Goal: Task Accomplishment & Management: Use online tool/utility

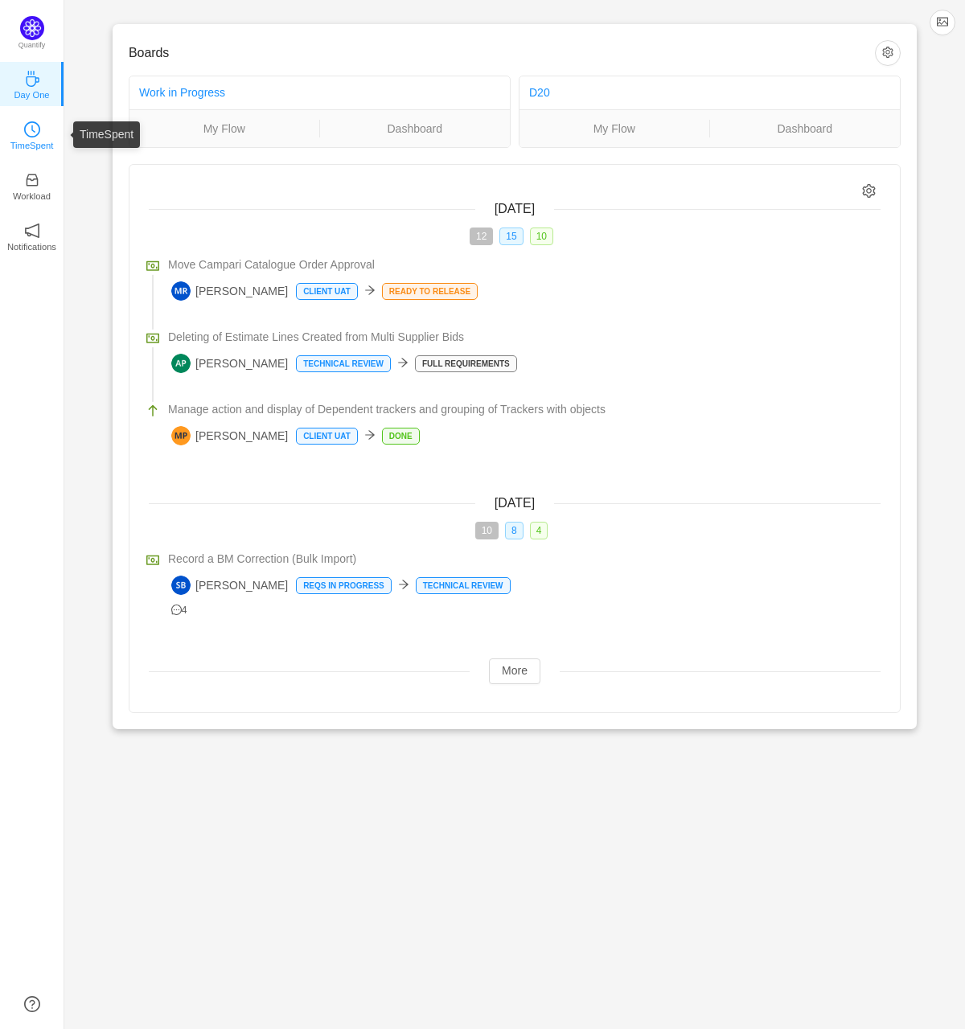
click at [44, 139] on p "TimeSpent" at bounding box center [31, 145] width 43 height 14
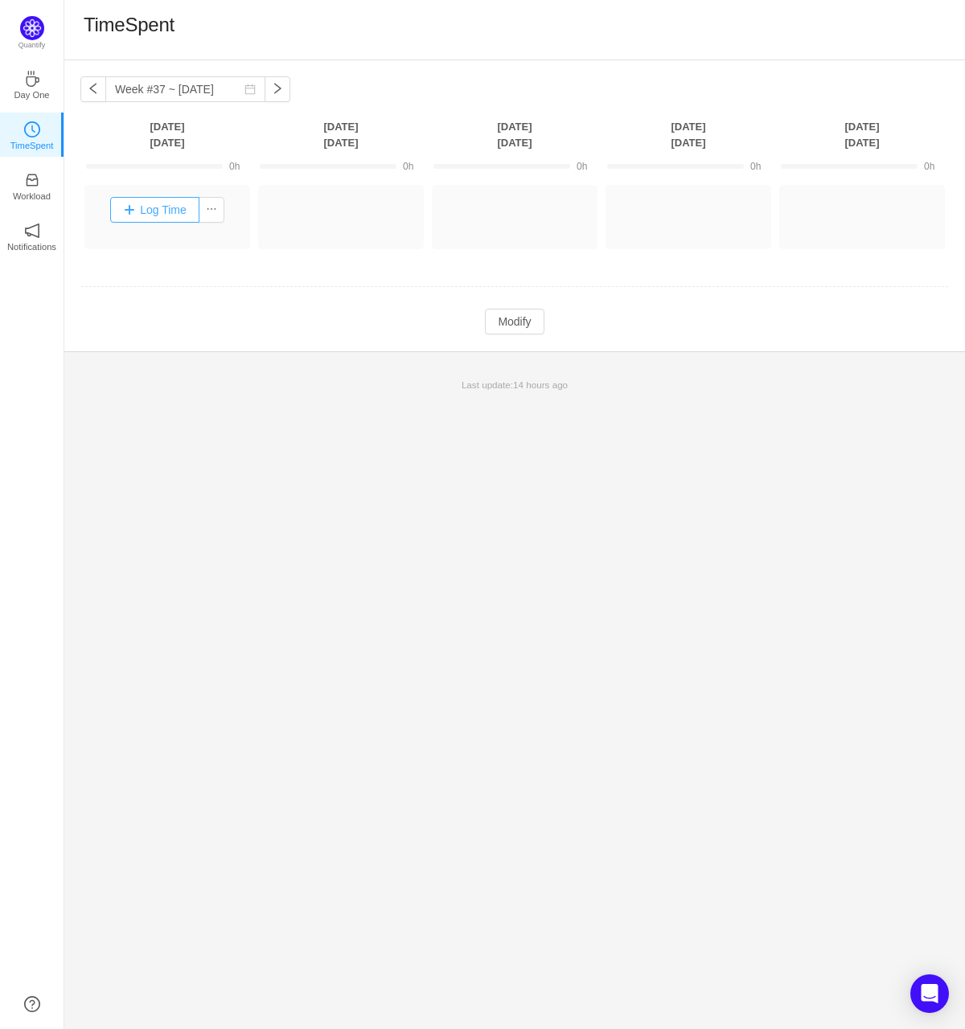
click at [168, 210] on button "Log Time" at bounding box center [154, 210] width 89 height 26
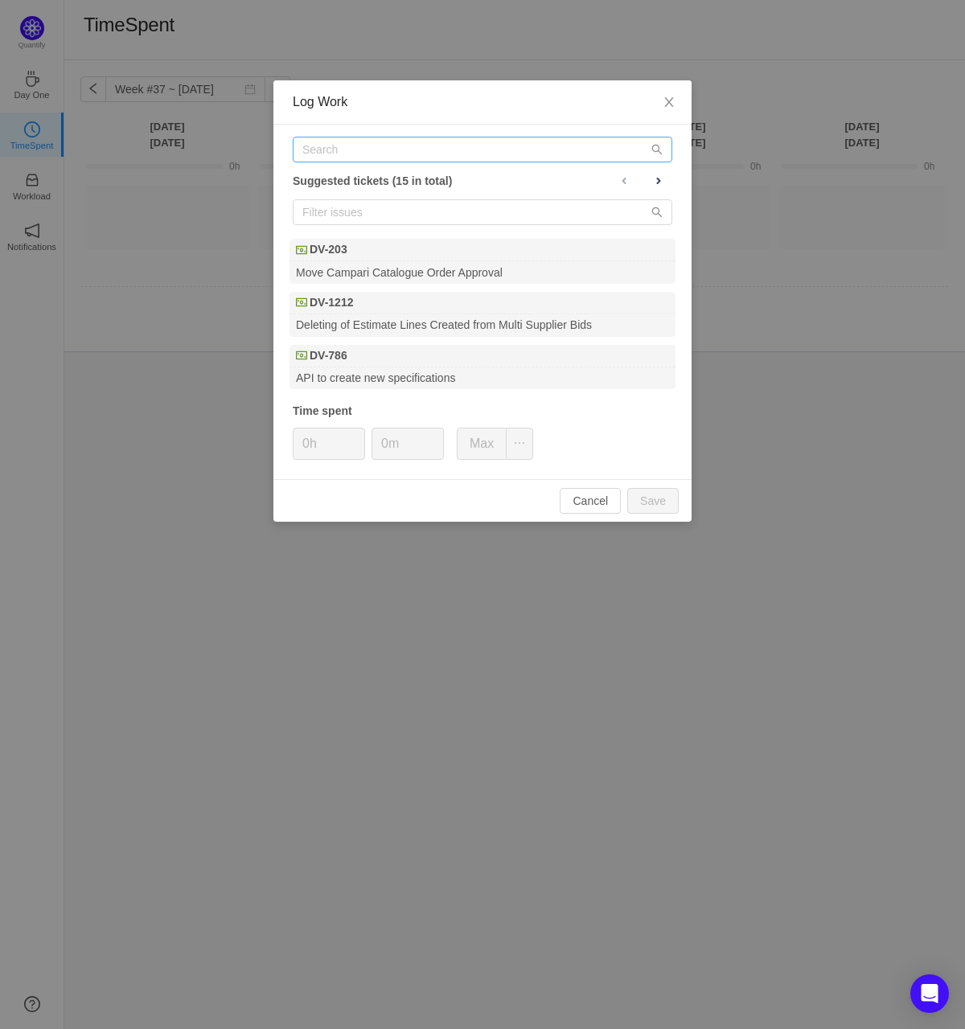
click at [387, 164] on div "Suggested tickets (15 in total) DV-203 Move Campari Catalogue Order Approval DV…" at bounding box center [482, 302] width 418 height 355
click at [387, 157] on input "text" at bounding box center [482, 150] width 379 height 26
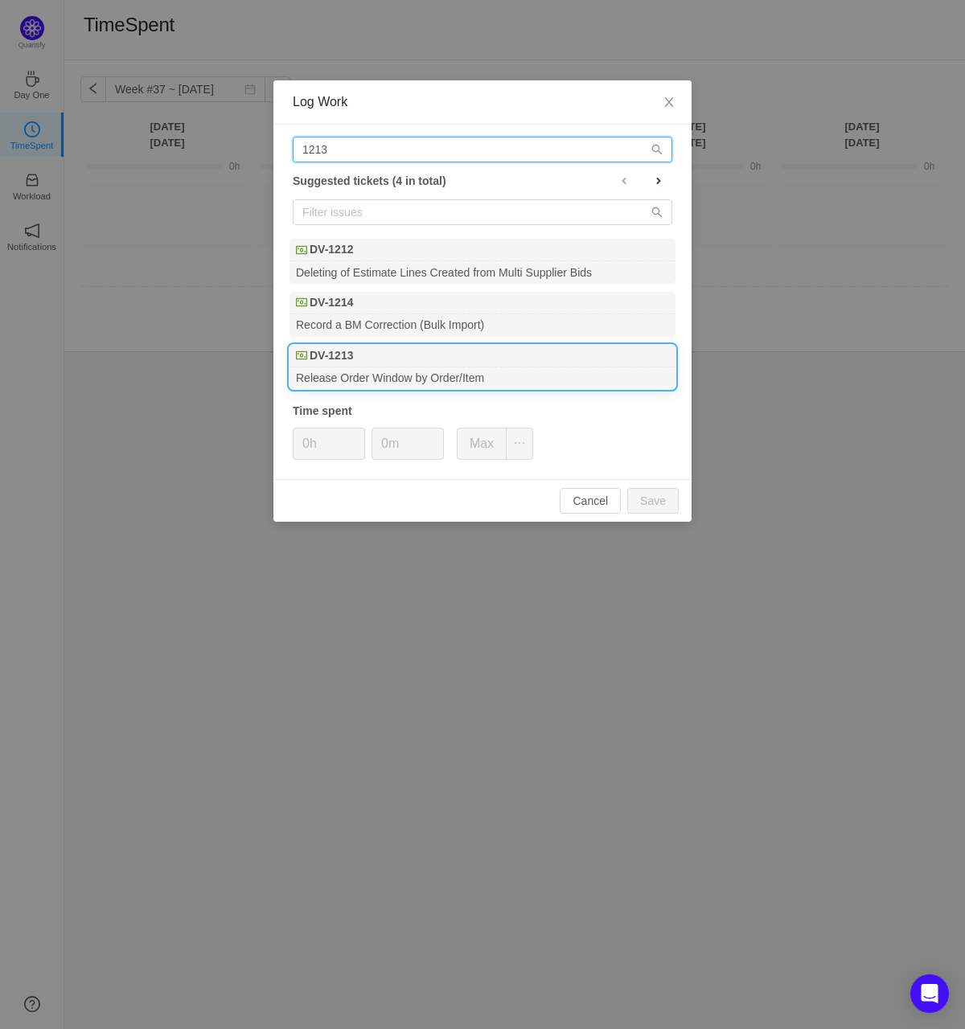
type input "1213"
click at [365, 363] on div "DV-1213" at bounding box center [482, 356] width 386 height 23
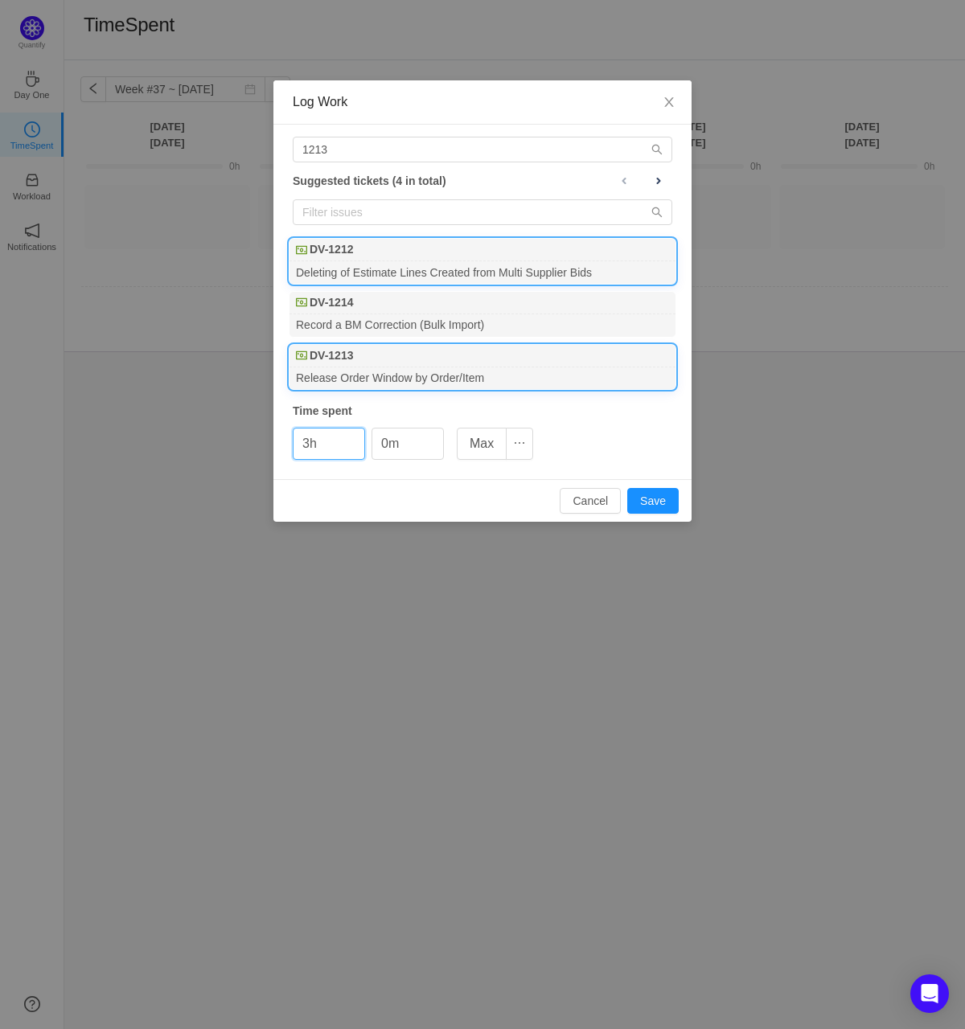
type input "3h"
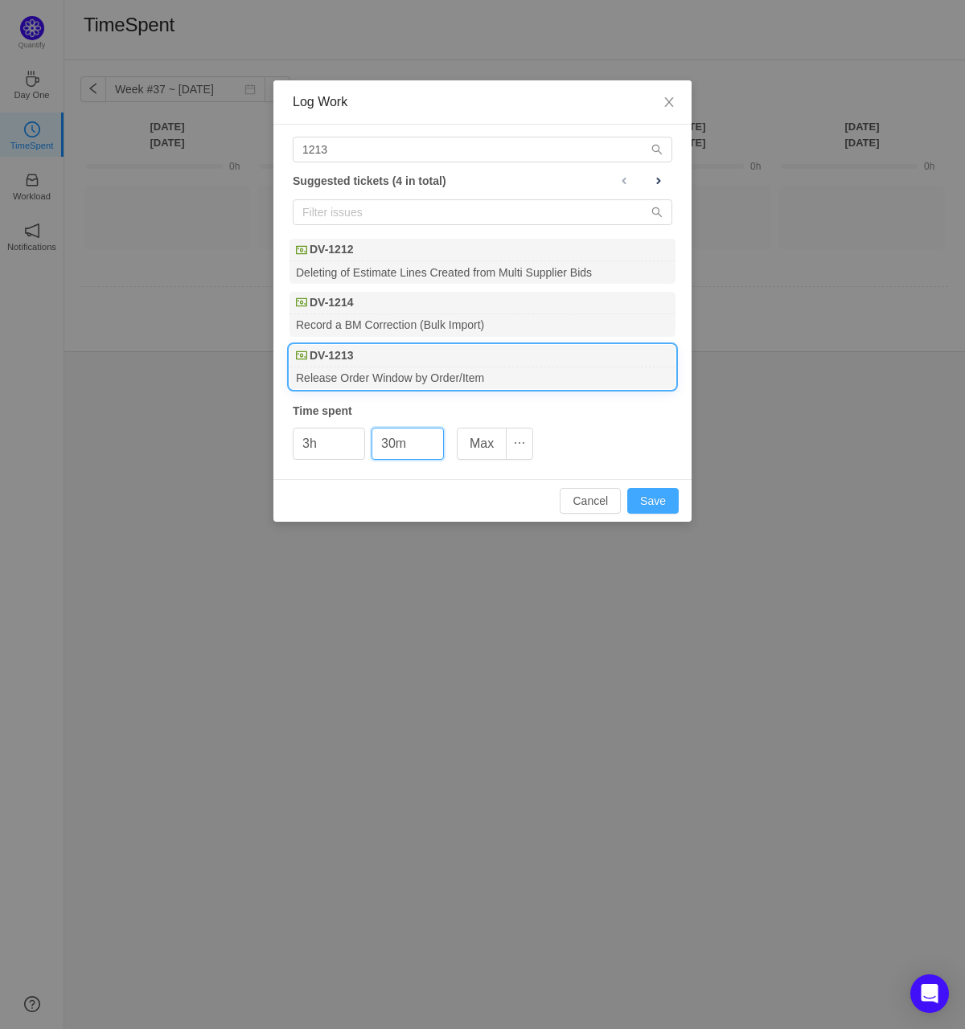
type input "30m"
click at [668, 499] on button "Save" at bounding box center [652, 501] width 51 height 26
type input "0h"
type input "0m"
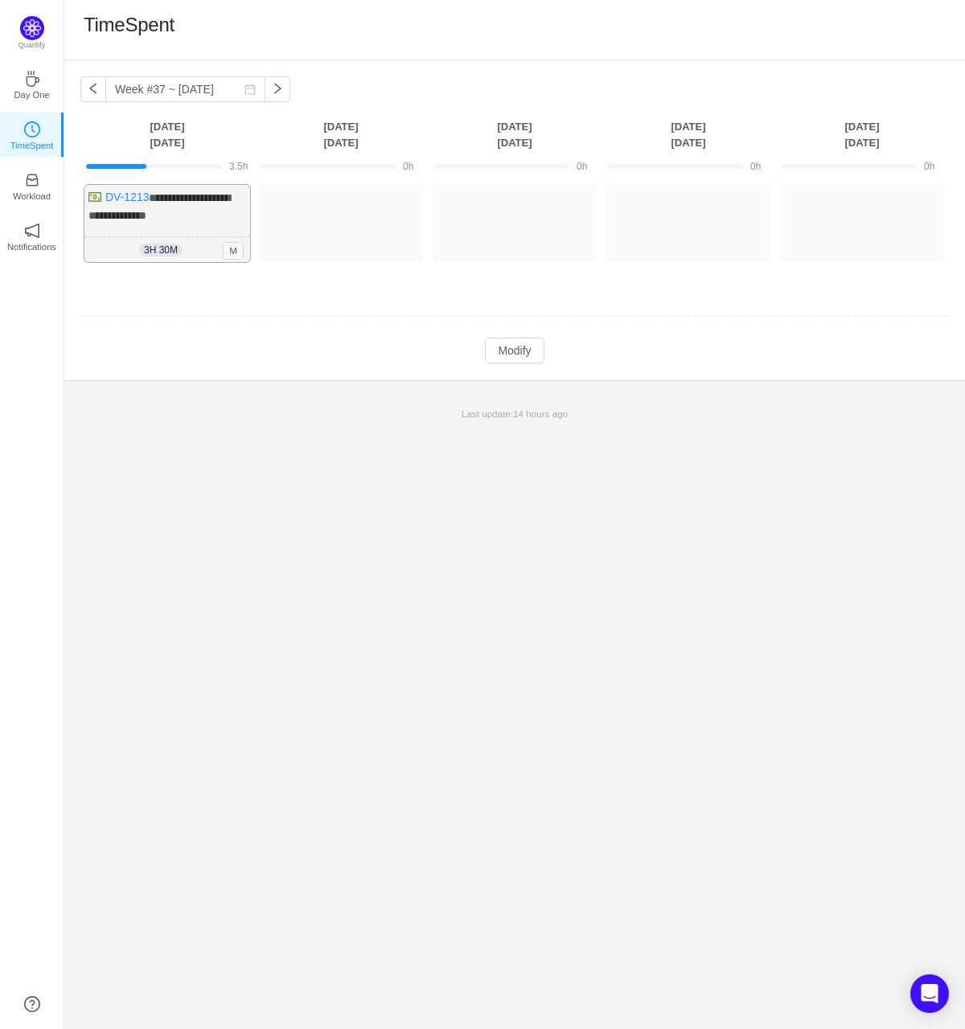
click at [187, 248] on div "3h 30m 3h 30m M" at bounding box center [167, 250] width 166 height 26
drag, startPoint x: 503, startPoint y: 342, endPoint x: 470, endPoint y: 339, distance: 33.9
click at [502, 342] on button "Modify" at bounding box center [514, 351] width 59 height 26
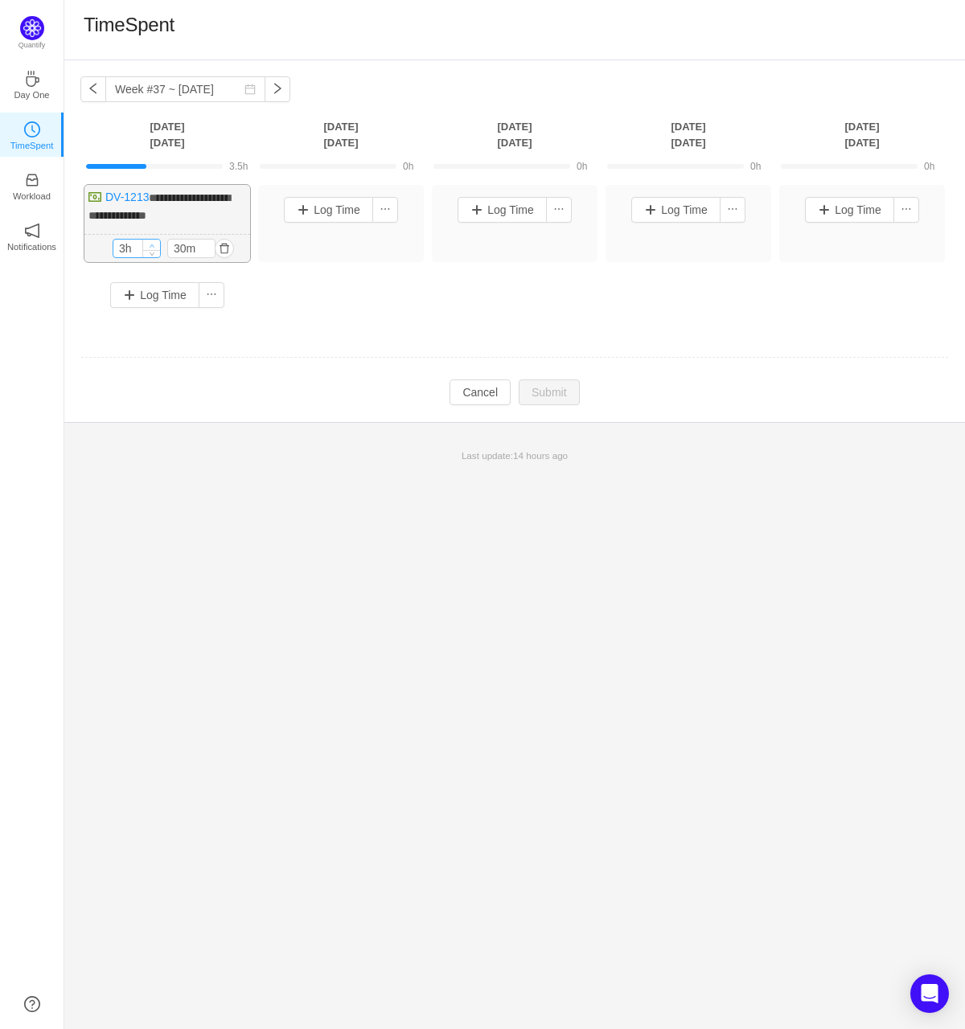
type input "4h"
click at [156, 240] on span "Increase Value" at bounding box center [151, 245] width 17 height 10
click at [141, 285] on button "Log Time" at bounding box center [154, 297] width 89 height 26
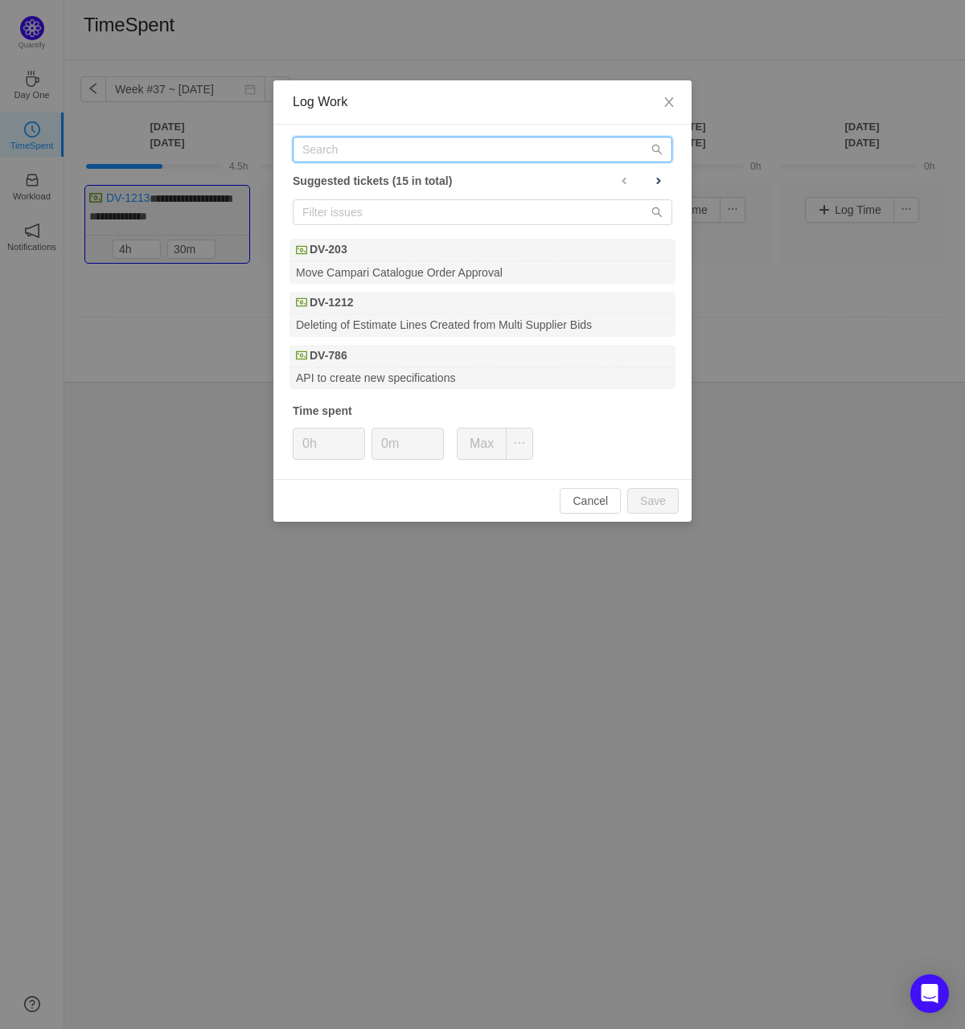
click at [388, 150] on input "text" at bounding box center [482, 150] width 379 height 26
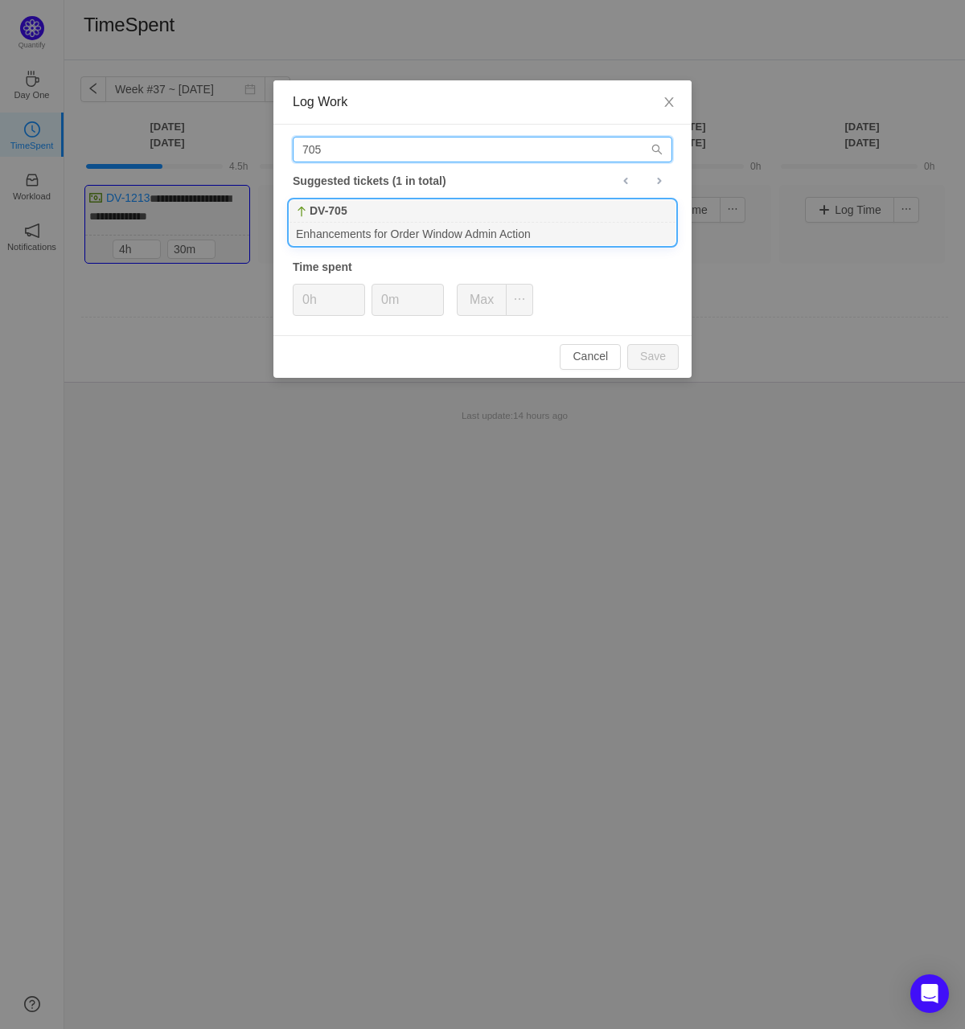
type input "705"
click at [347, 215] on b "DV-705" at bounding box center [329, 211] width 38 height 17
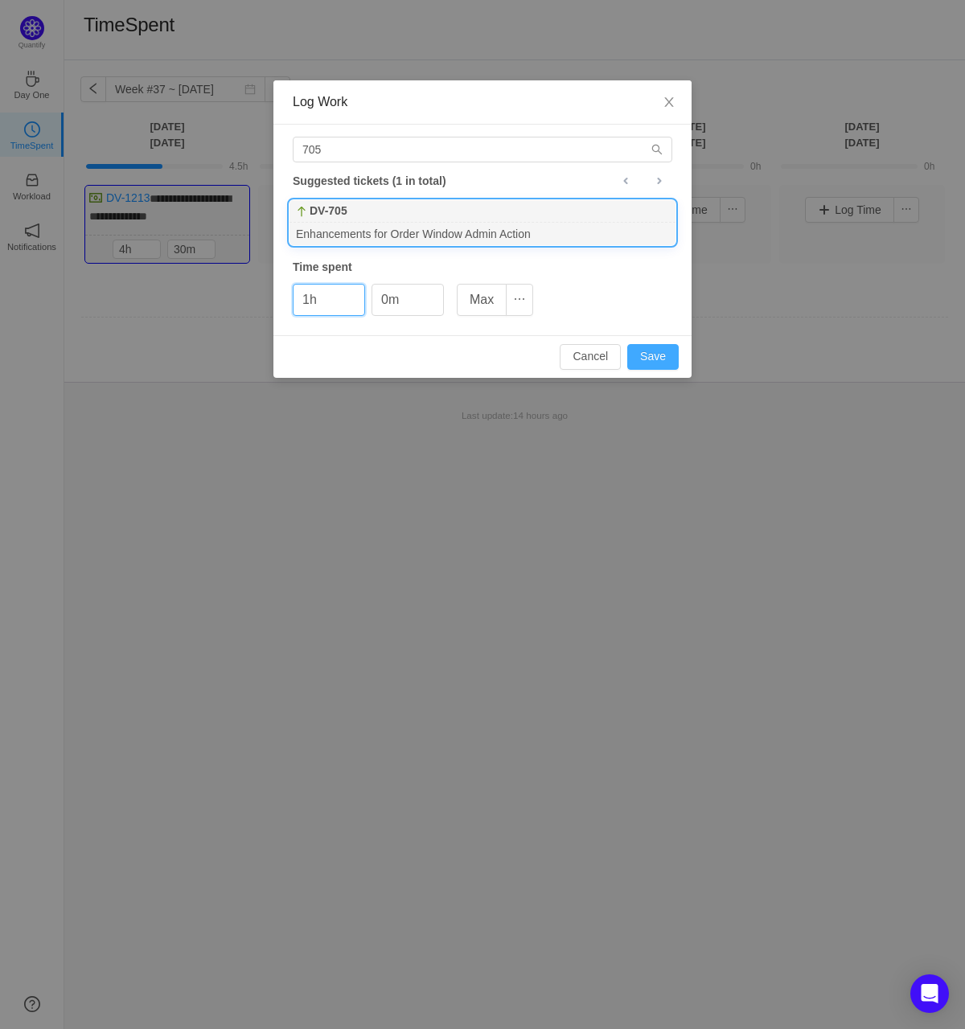
click at [645, 349] on button "Save" at bounding box center [652, 357] width 51 height 26
type input "0h"
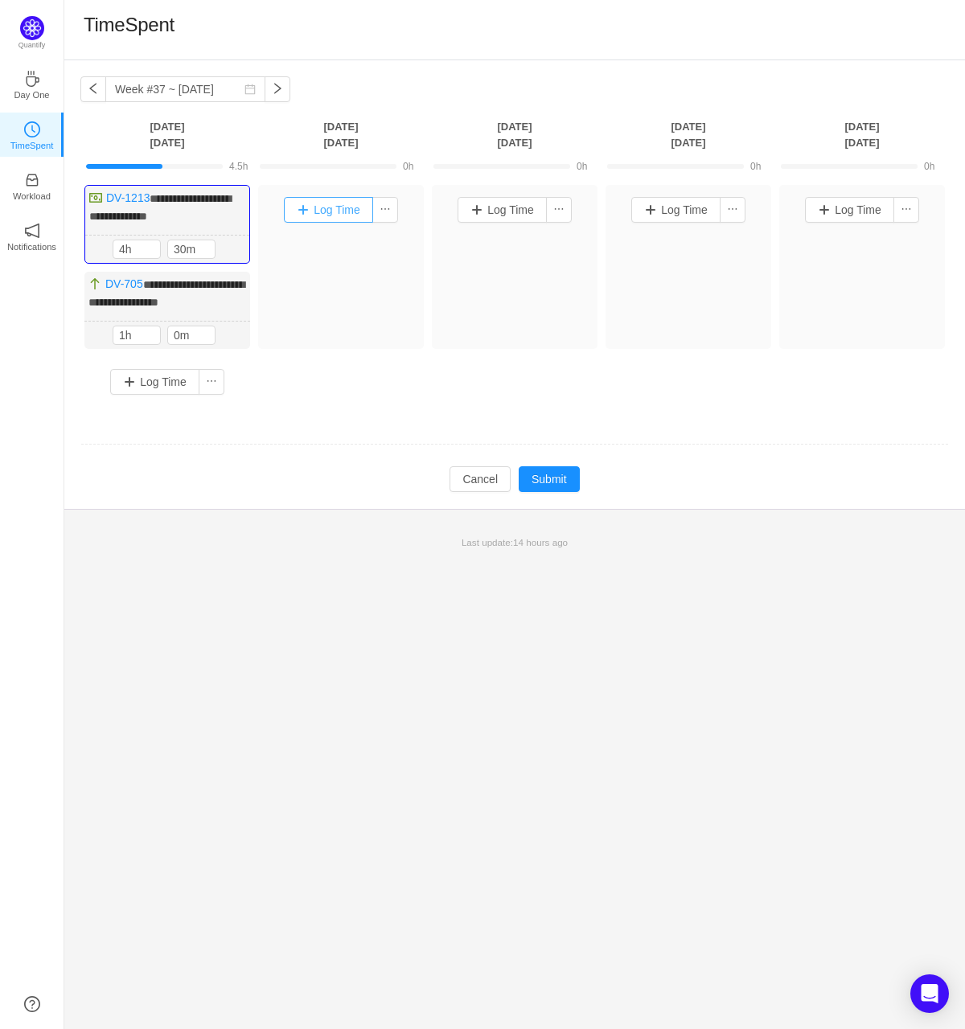
click at [347, 204] on button "Log Time" at bounding box center [328, 210] width 89 height 26
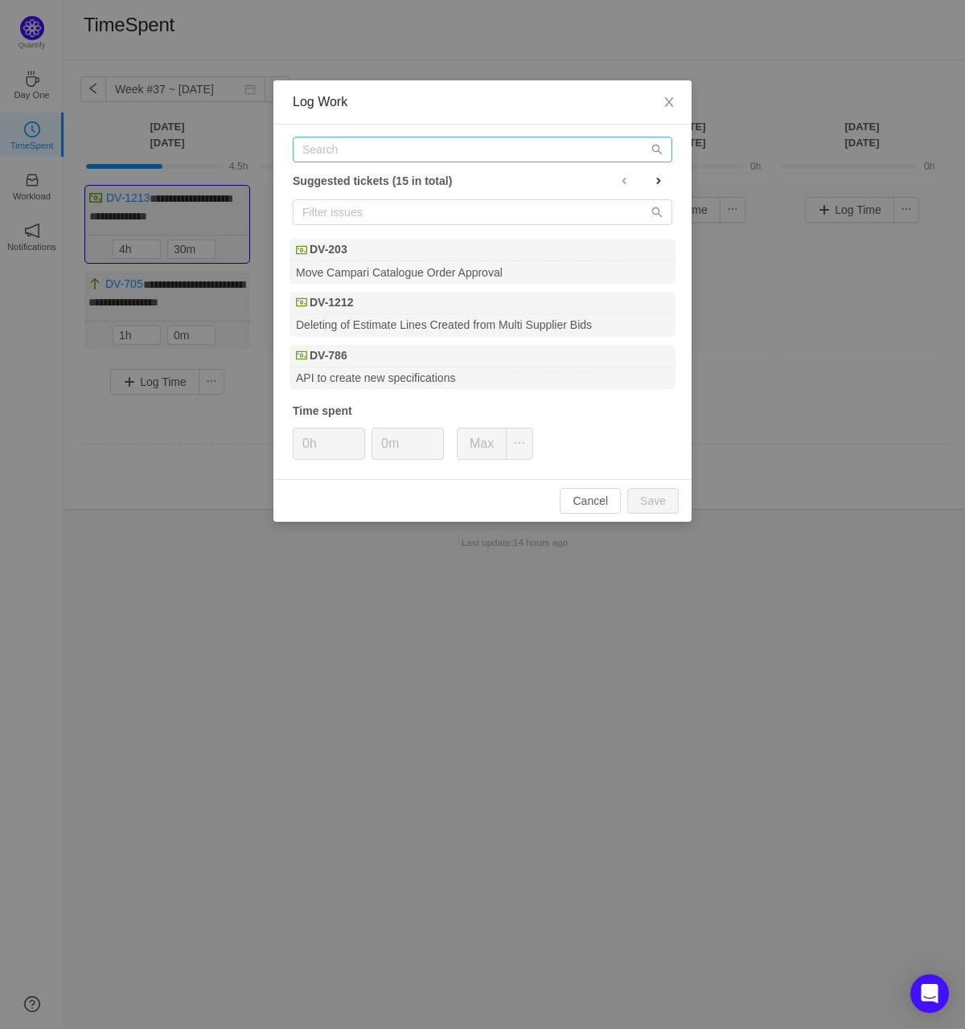
click at [339, 161] on div "Suggested tickets (15 in total) DV-203 Move Campari Catalogue Order Approval DV…" at bounding box center [482, 302] width 418 height 355
click at [340, 149] on input "text" at bounding box center [482, 150] width 379 height 26
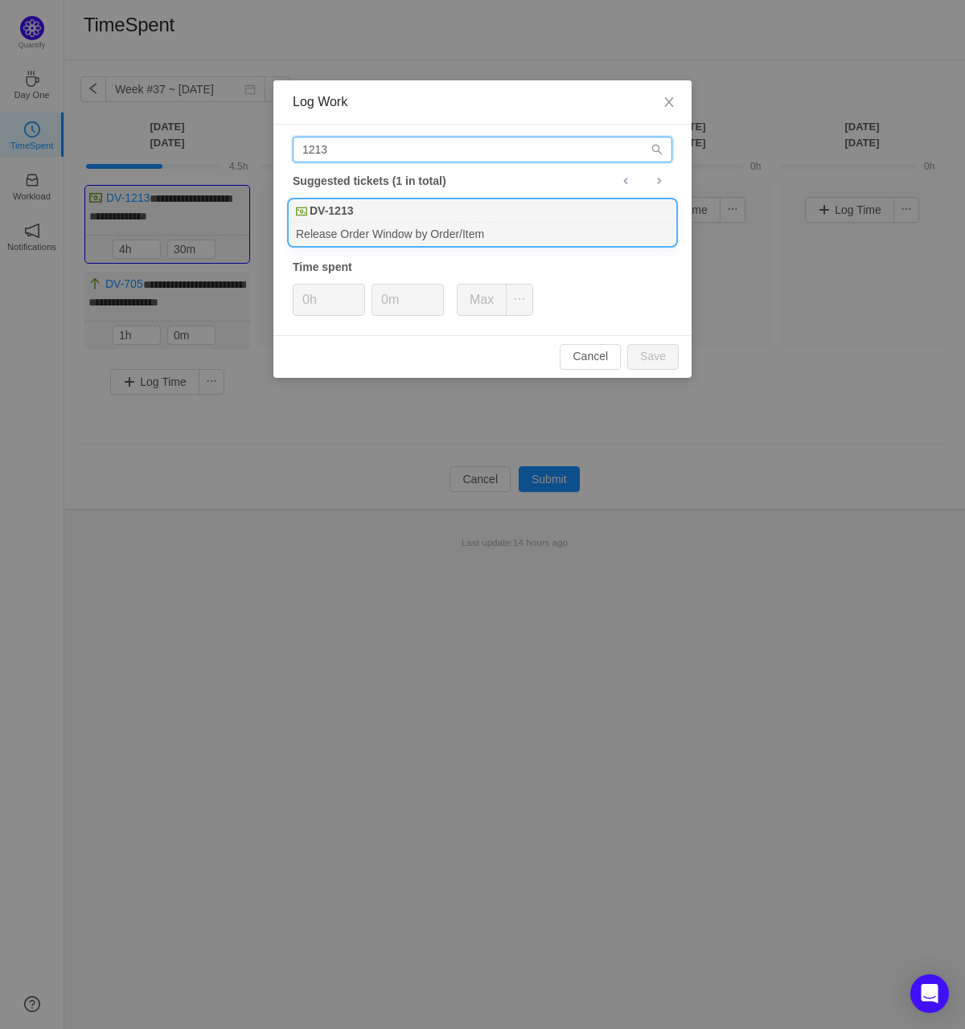
type input "1213"
click at [371, 215] on div "DV-1213" at bounding box center [482, 211] width 386 height 23
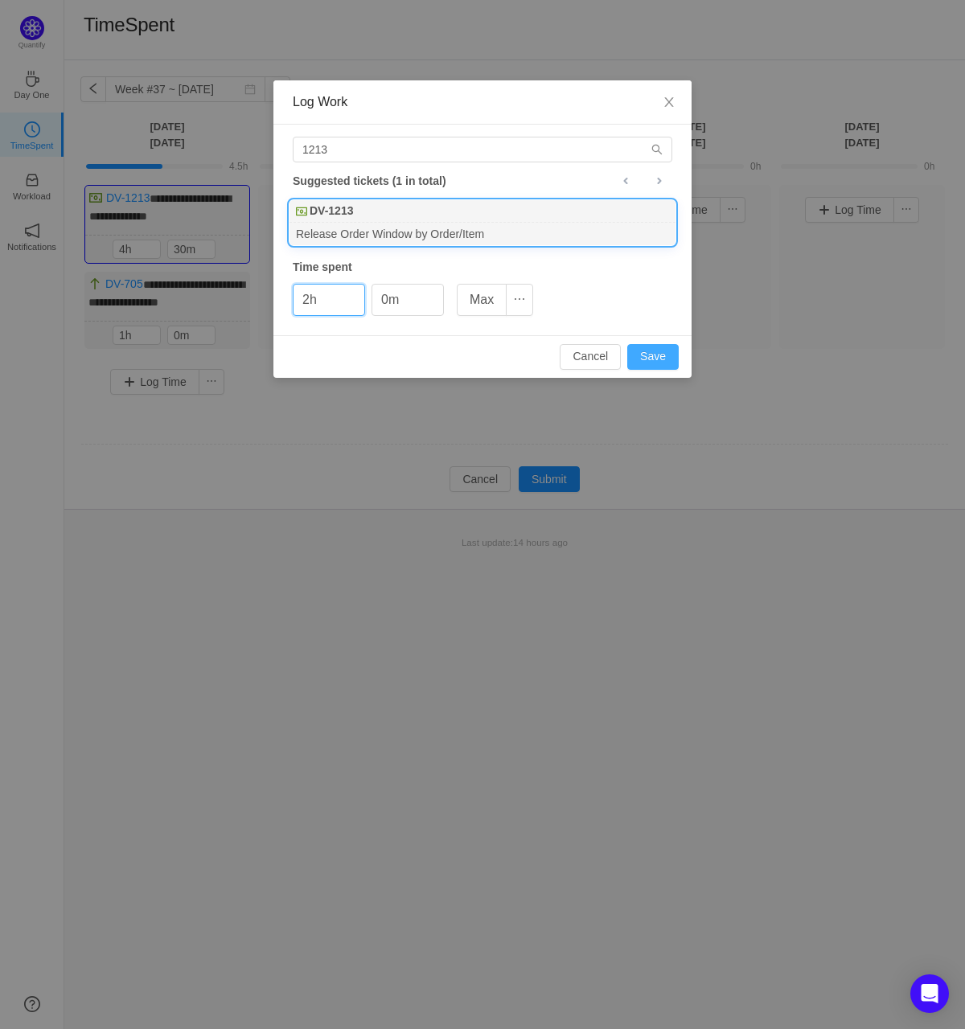
click at [648, 354] on button "Save" at bounding box center [652, 357] width 51 height 26
type input "0h"
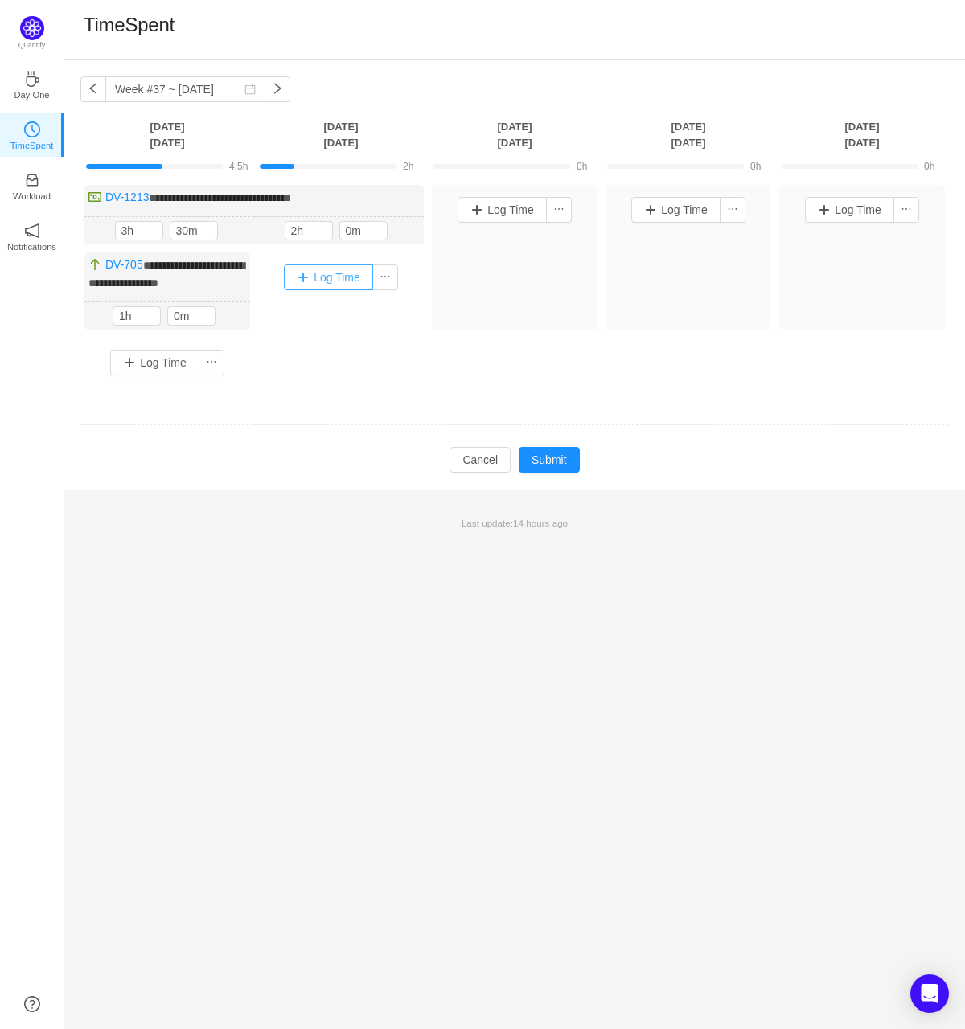
click at [334, 277] on button "Log Time" at bounding box center [328, 278] width 89 height 26
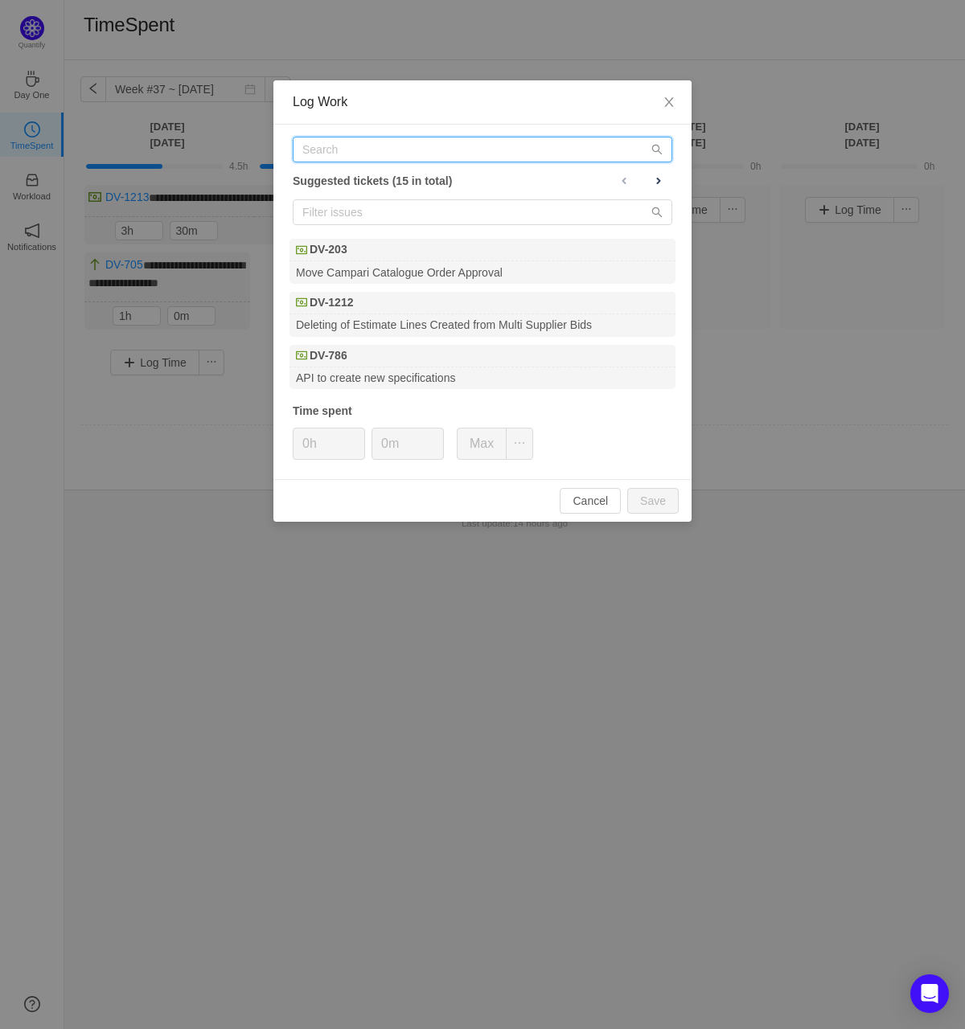
click at [386, 144] on input "text" at bounding box center [482, 150] width 379 height 26
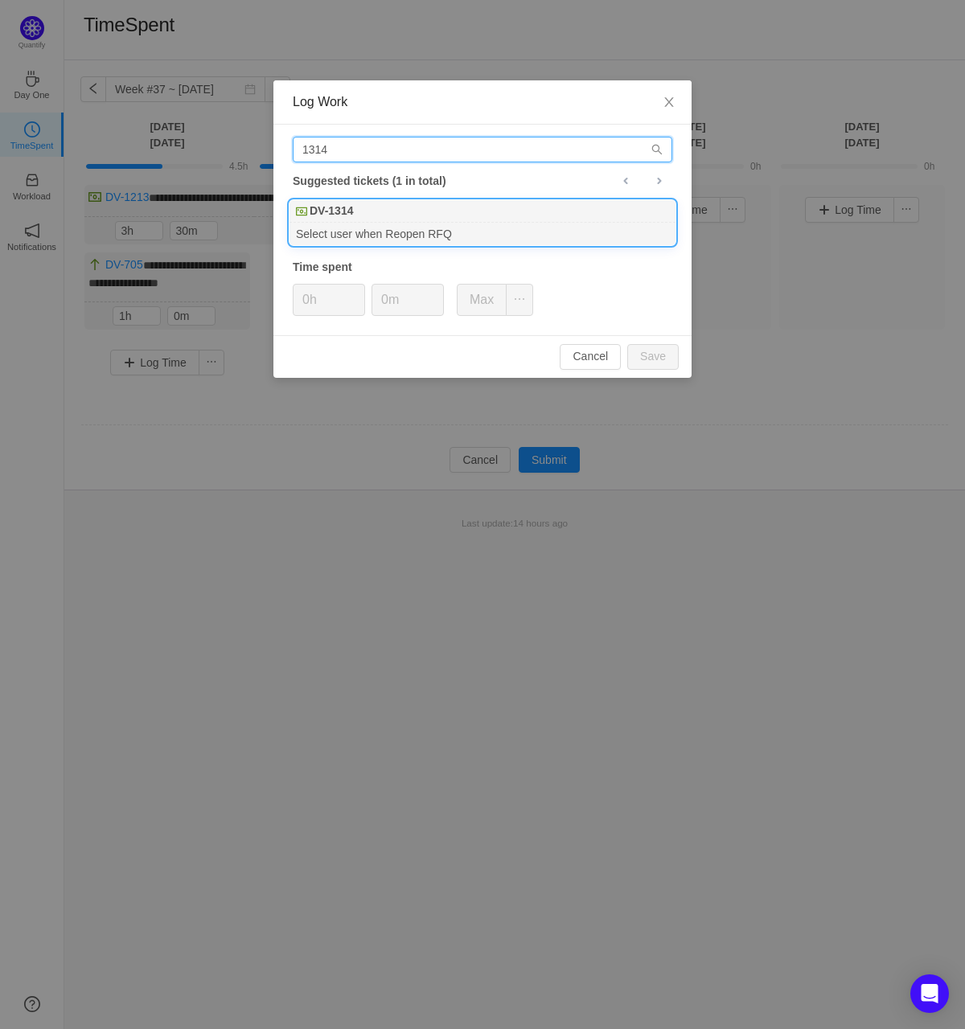
type input "1314"
click at [349, 218] on b "DV-1314" at bounding box center [331, 211] width 43 height 17
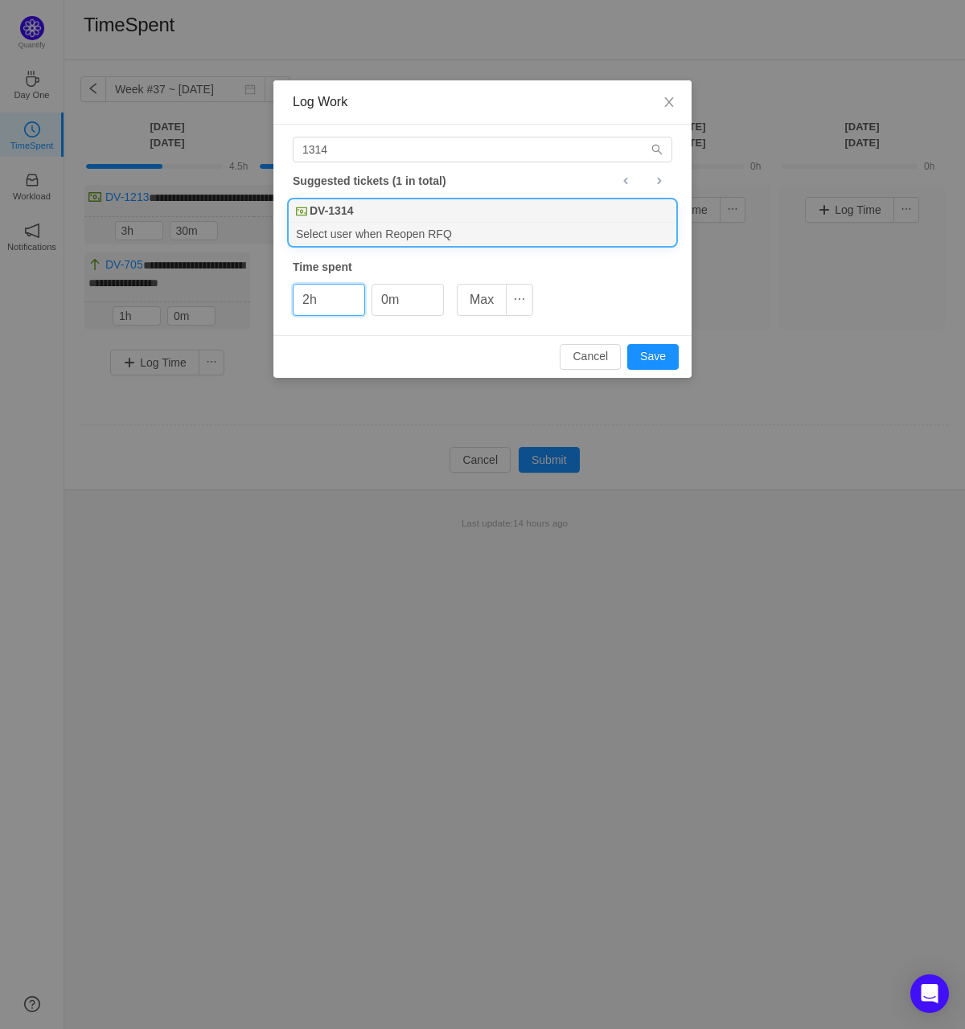
type input "2h"
type input "30m"
click at [627, 344] on button "Save" at bounding box center [652, 357] width 51 height 26
type input "0h"
type input "0m"
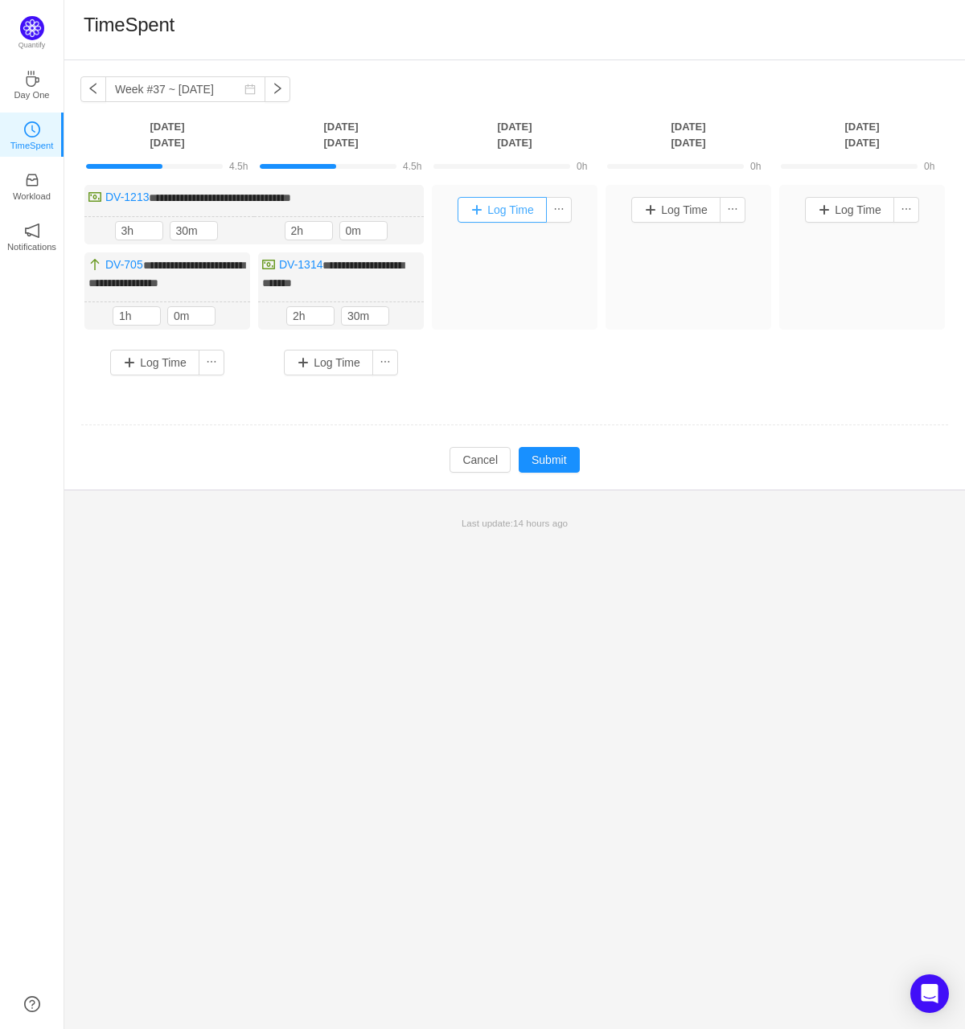
click at [485, 213] on button "Log Time" at bounding box center [501, 210] width 89 height 26
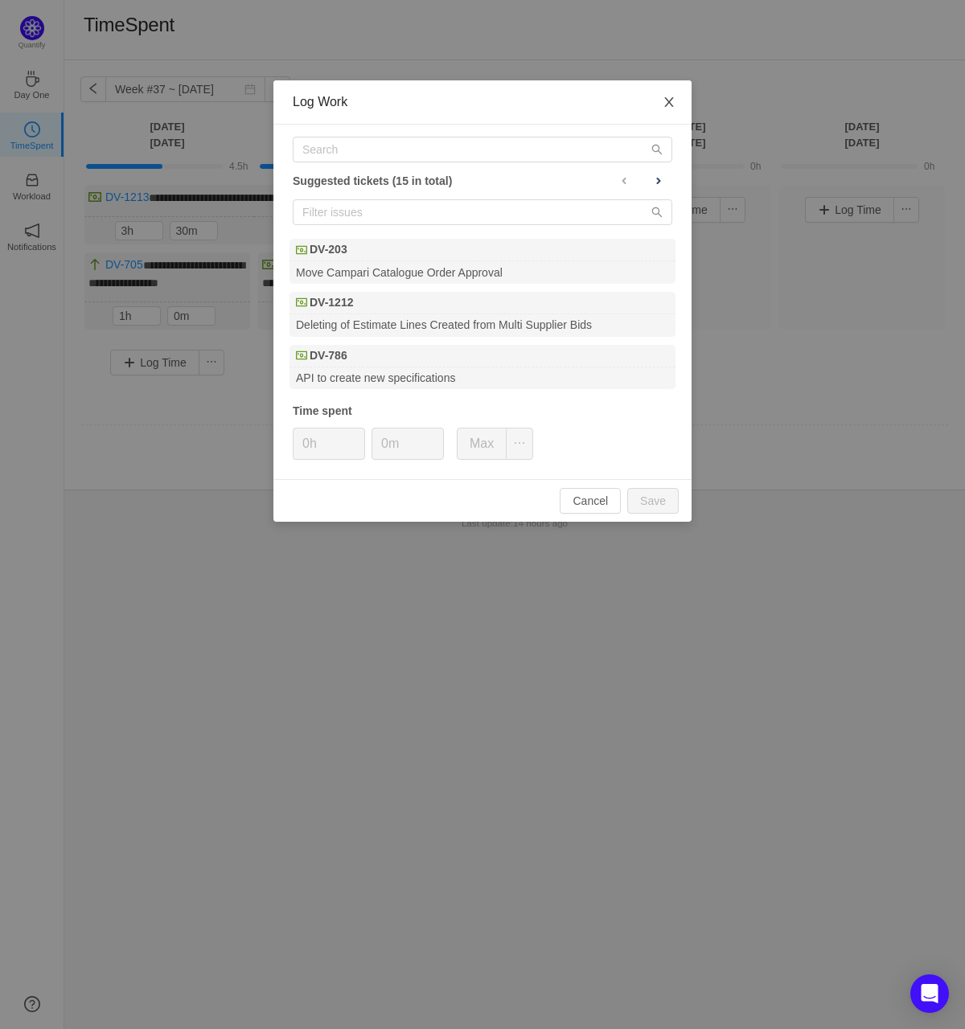
click at [671, 105] on icon "icon: close" at bounding box center [668, 102] width 13 height 13
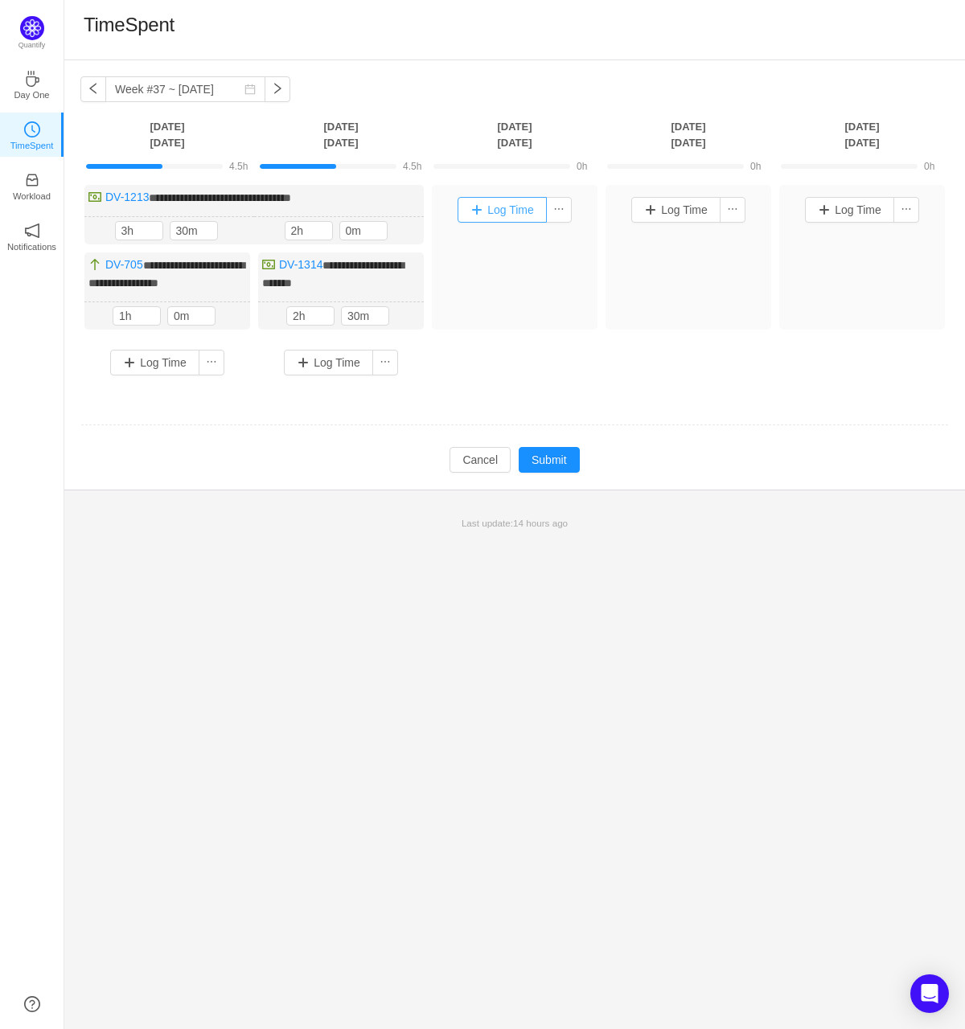
click at [510, 216] on button "Log Time" at bounding box center [501, 210] width 89 height 26
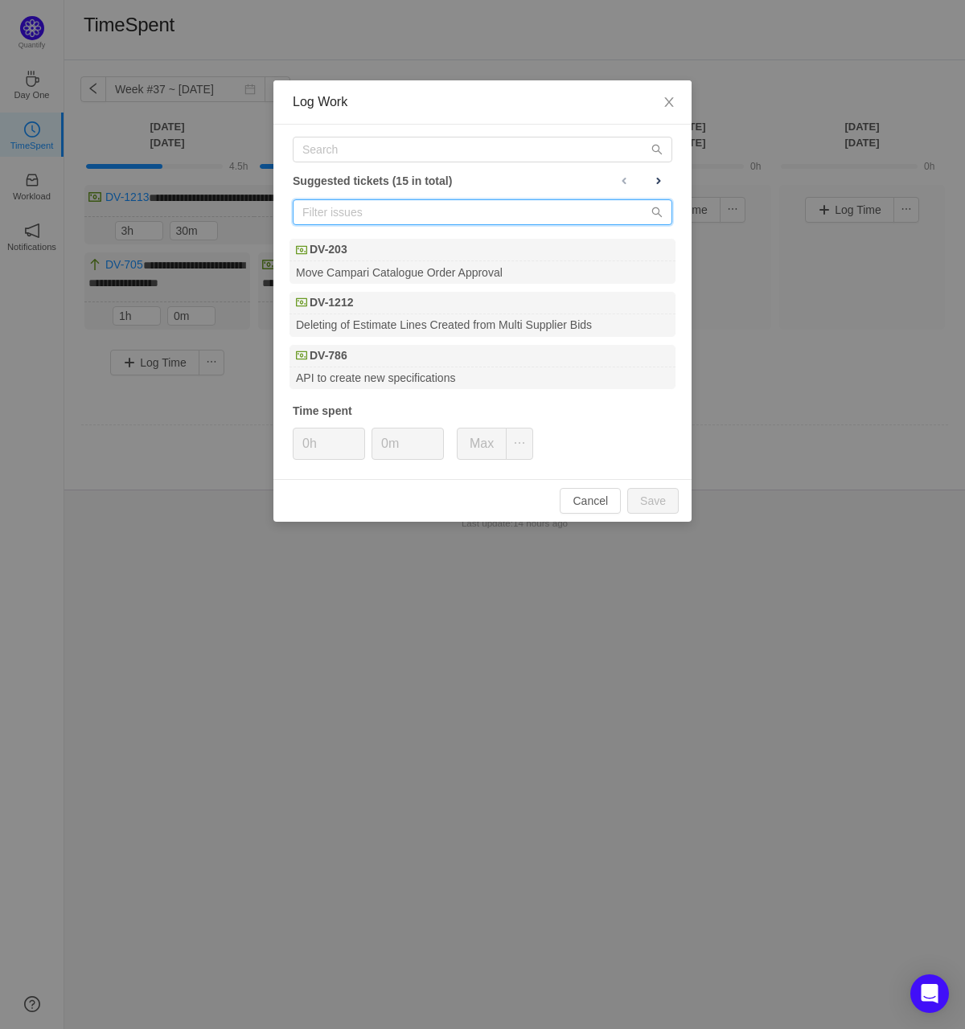
click at [512, 206] on input "text" at bounding box center [482, 212] width 379 height 26
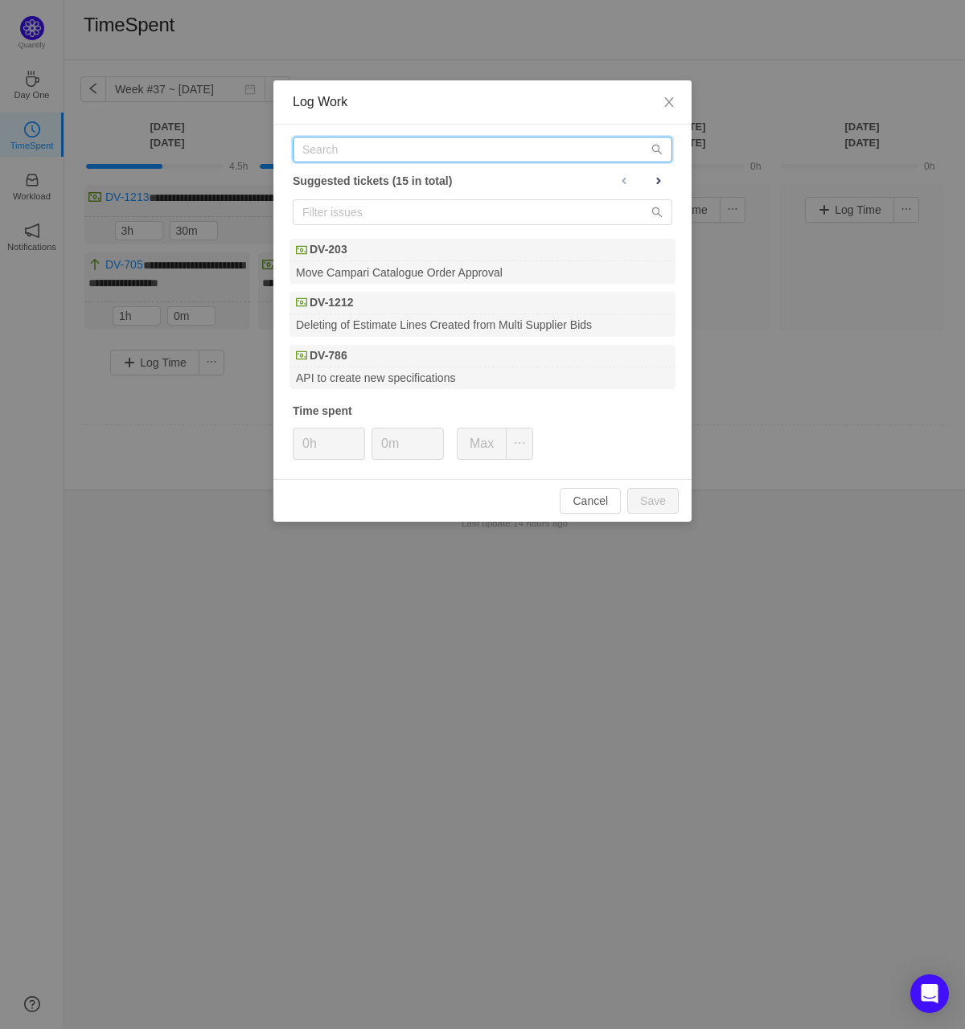
click at [490, 146] on input "text" at bounding box center [482, 150] width 379 height 26
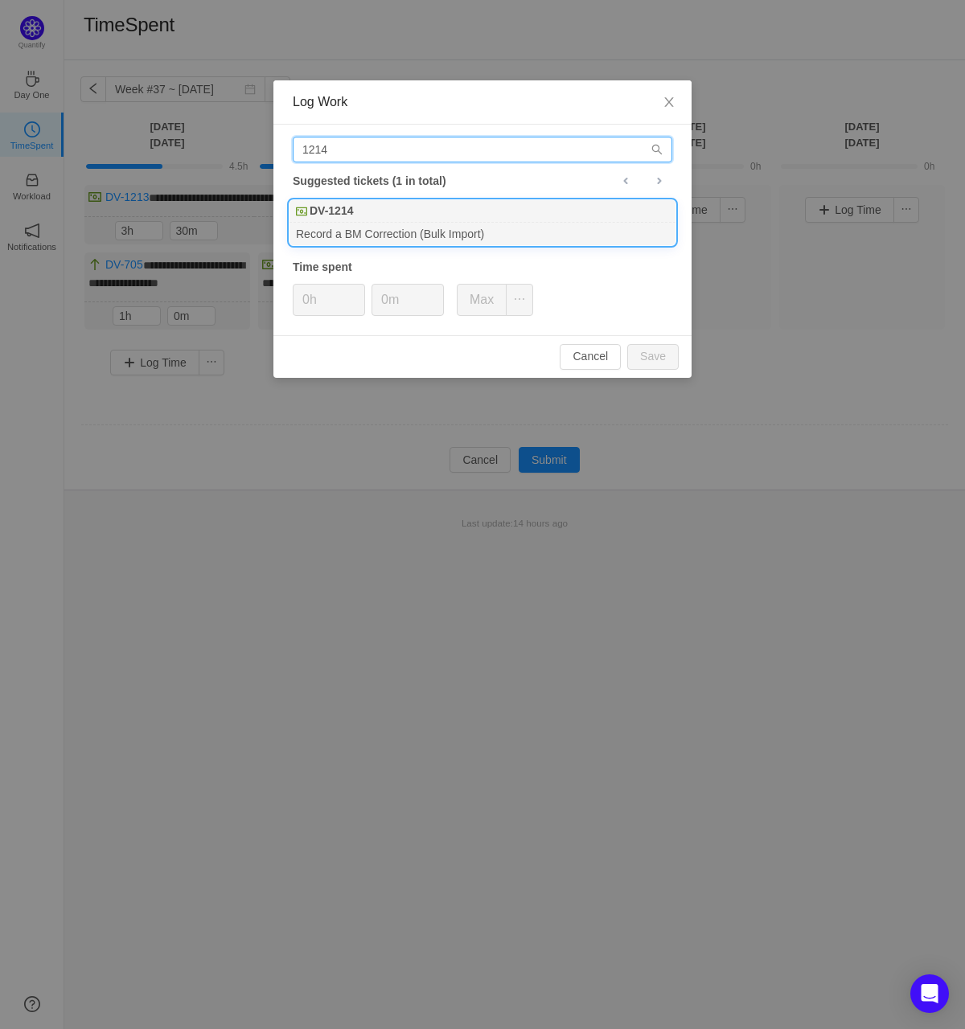
type input "1214"
click at [427, 219] on div "DV-1214" at bounding box center [482, 211] width 386 height 23
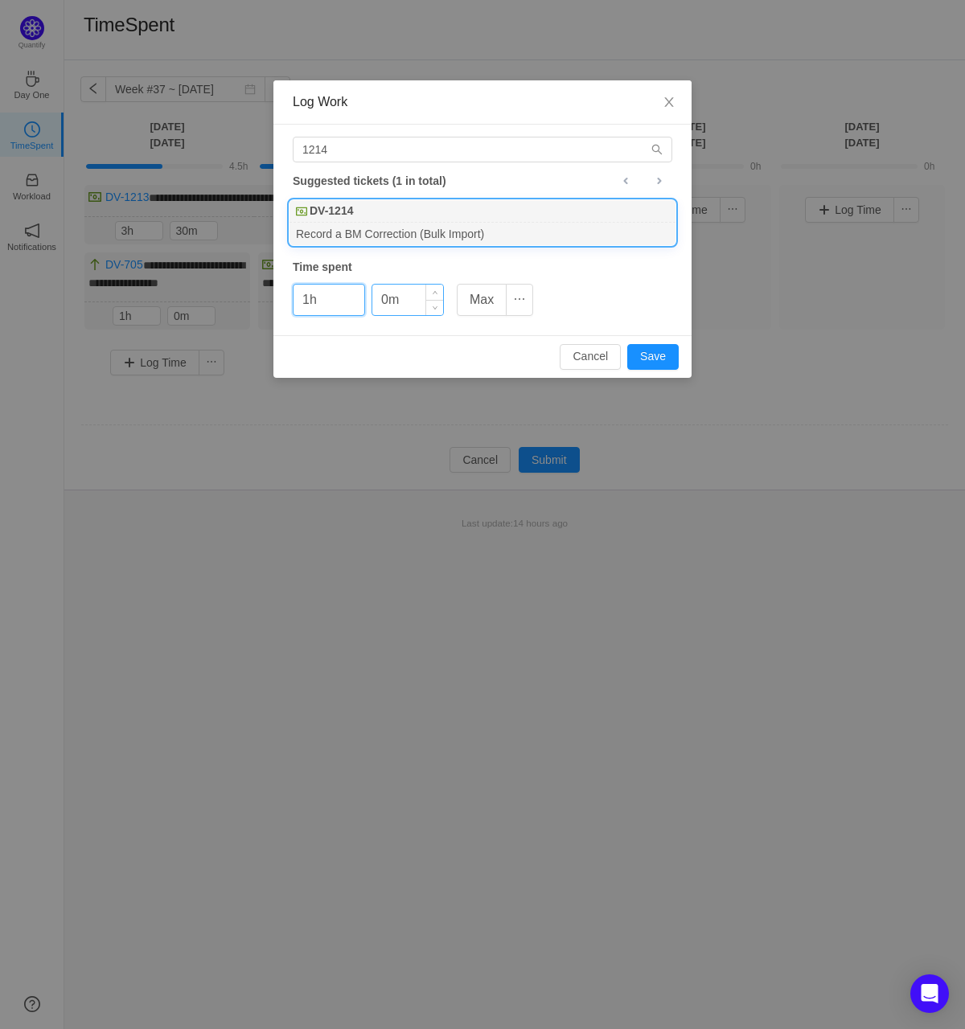
type input "1h"
type input "30m"
click at [627, 344] on button "Save" at bounding box center [652, 357] width 51 height 26
type input "0h"
type input "0m"
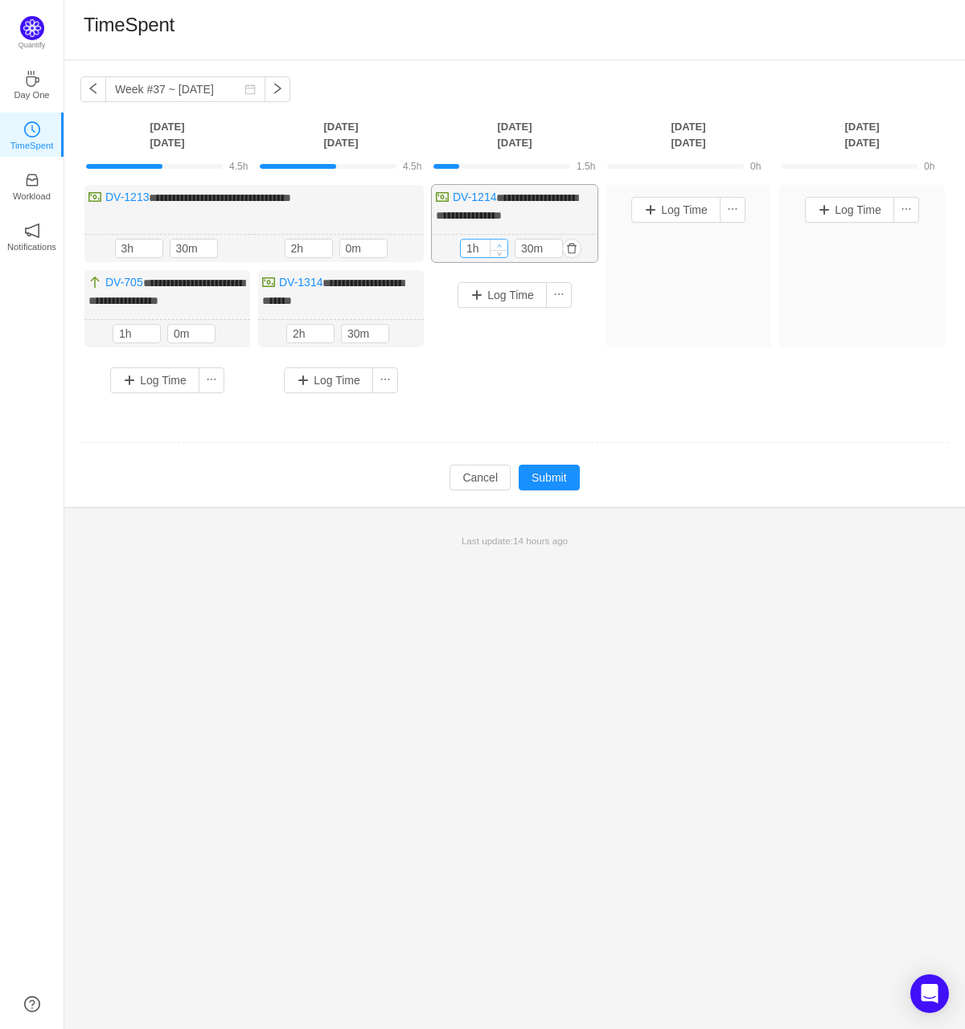
type input "2h"
click at [503, 240] on span "Increase Value" at bounding box center [498, 245] width 17 height 10
click at [488, 292] on button "Log Time" at bounding box center [501, 297] width 89 height 26
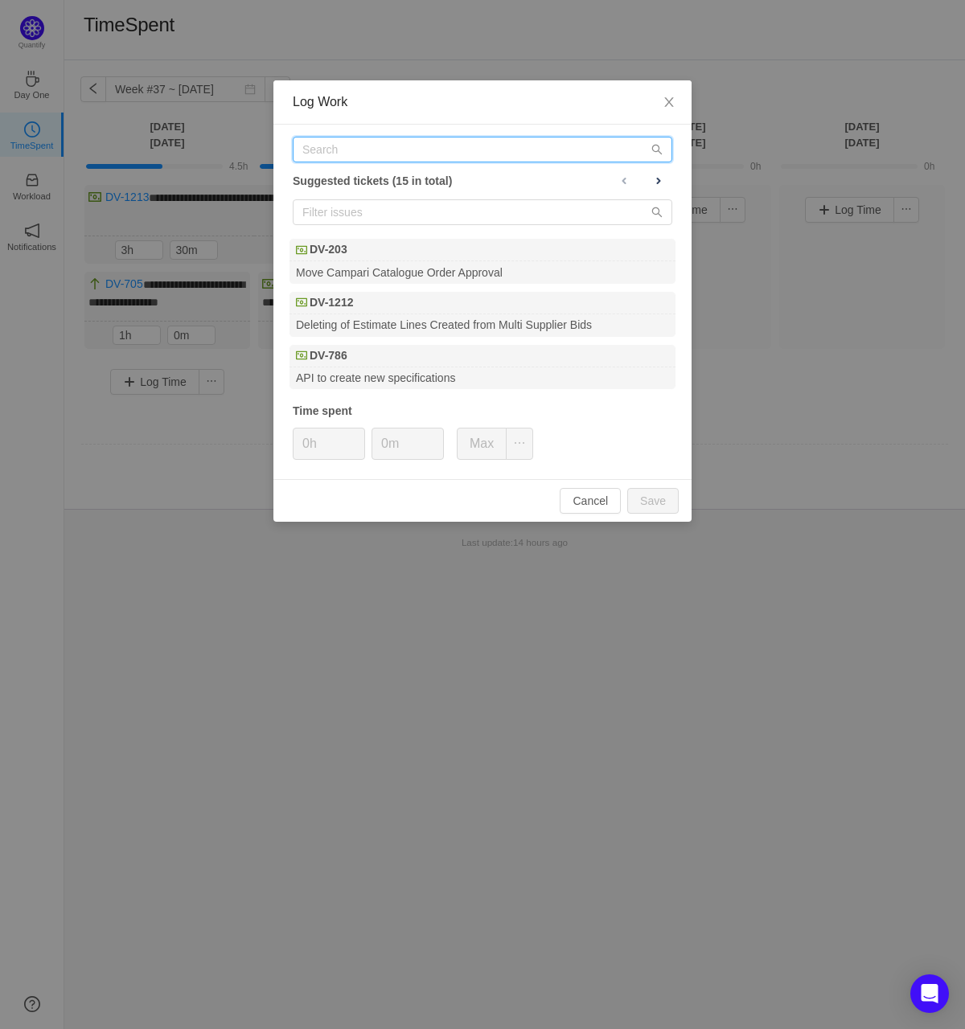
click at [388, 141] on input "text" at bounding box center [482, 150] width 379 height 26
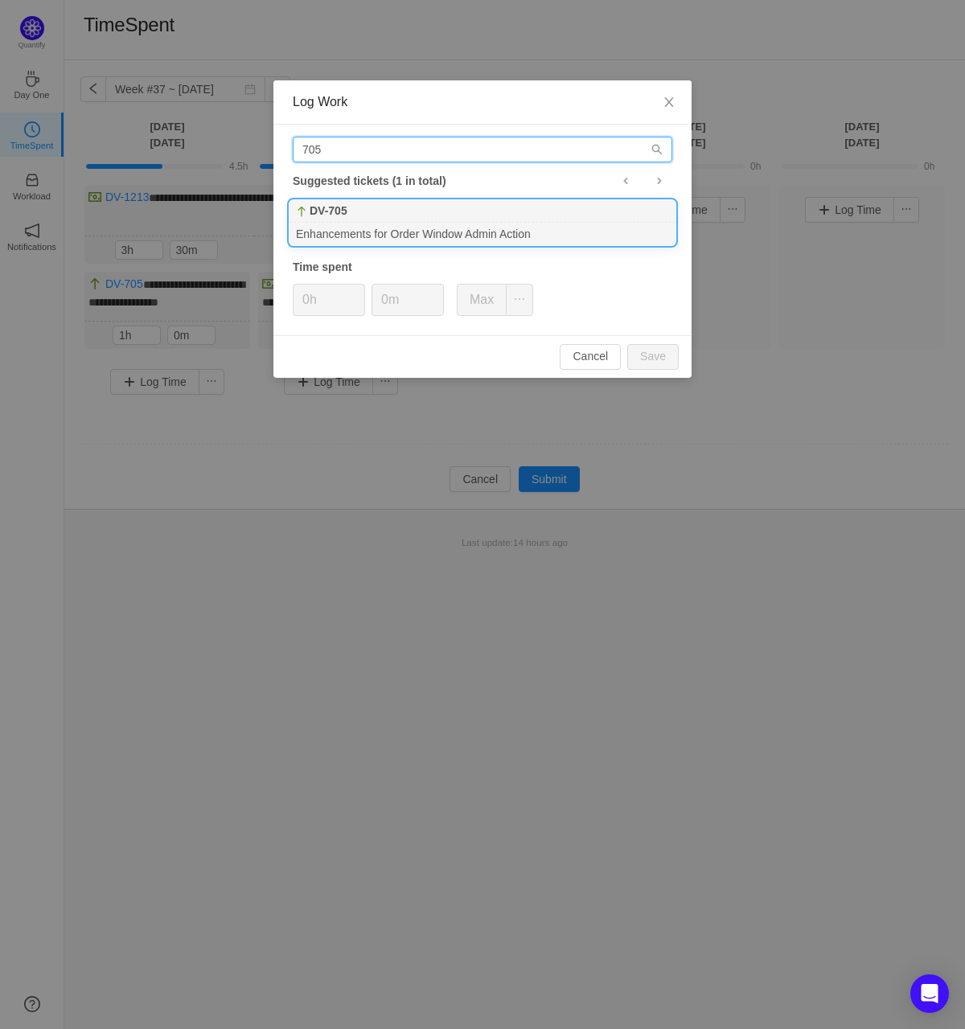
type input "705"
click at [379, 225] on div "Enhancements for Order Window Admin Action" at bounding box center [482, 234] width 386 height 22
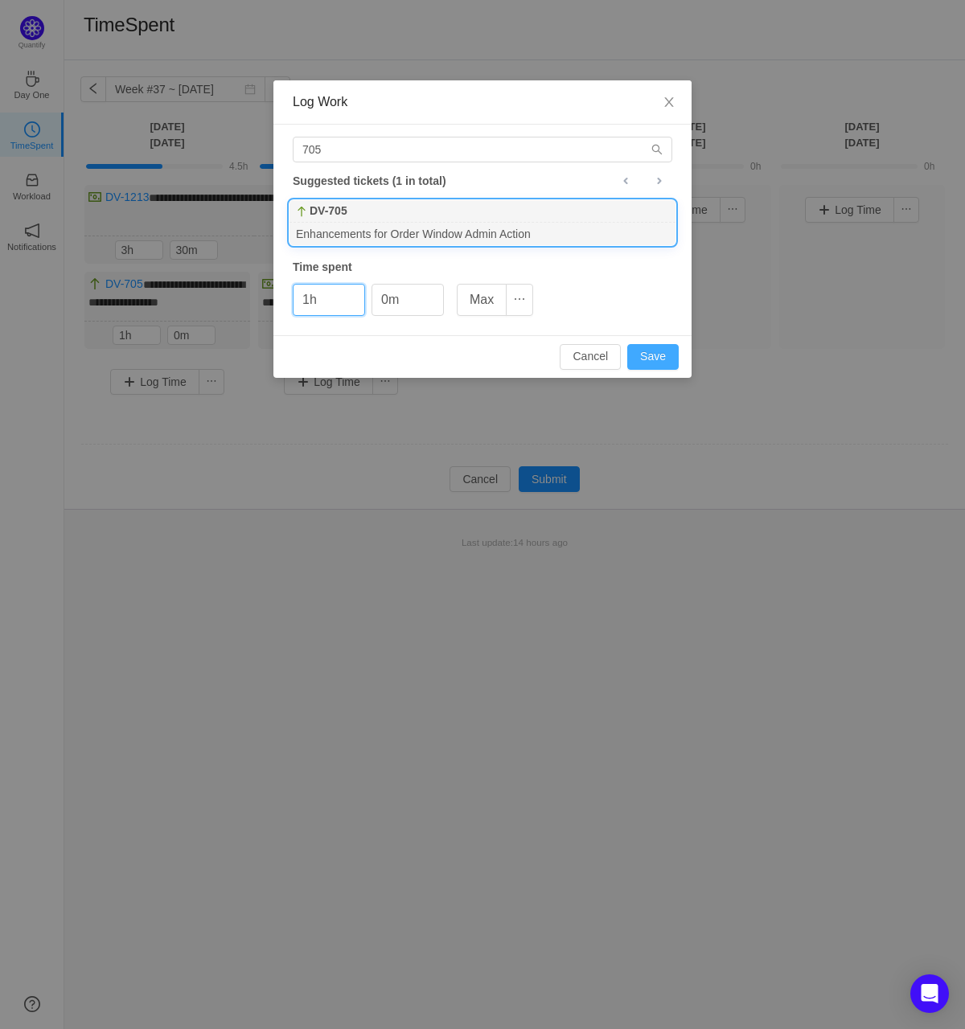
click at [660, 355] on button "Save" at bounding box center [652, 357] width 51 height 26
type input "0h"
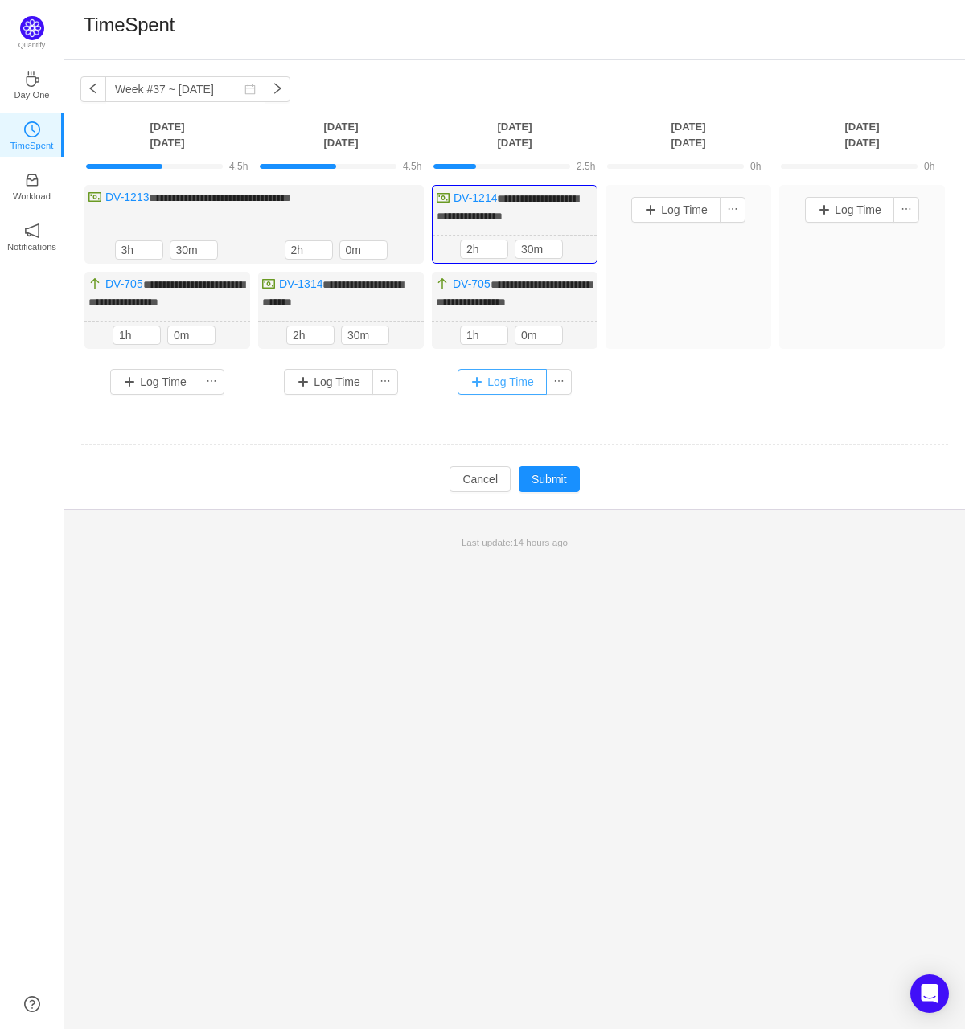
click at [511, 376] on button "Log Time" at bounding box center [501, 382] width 89 height 26
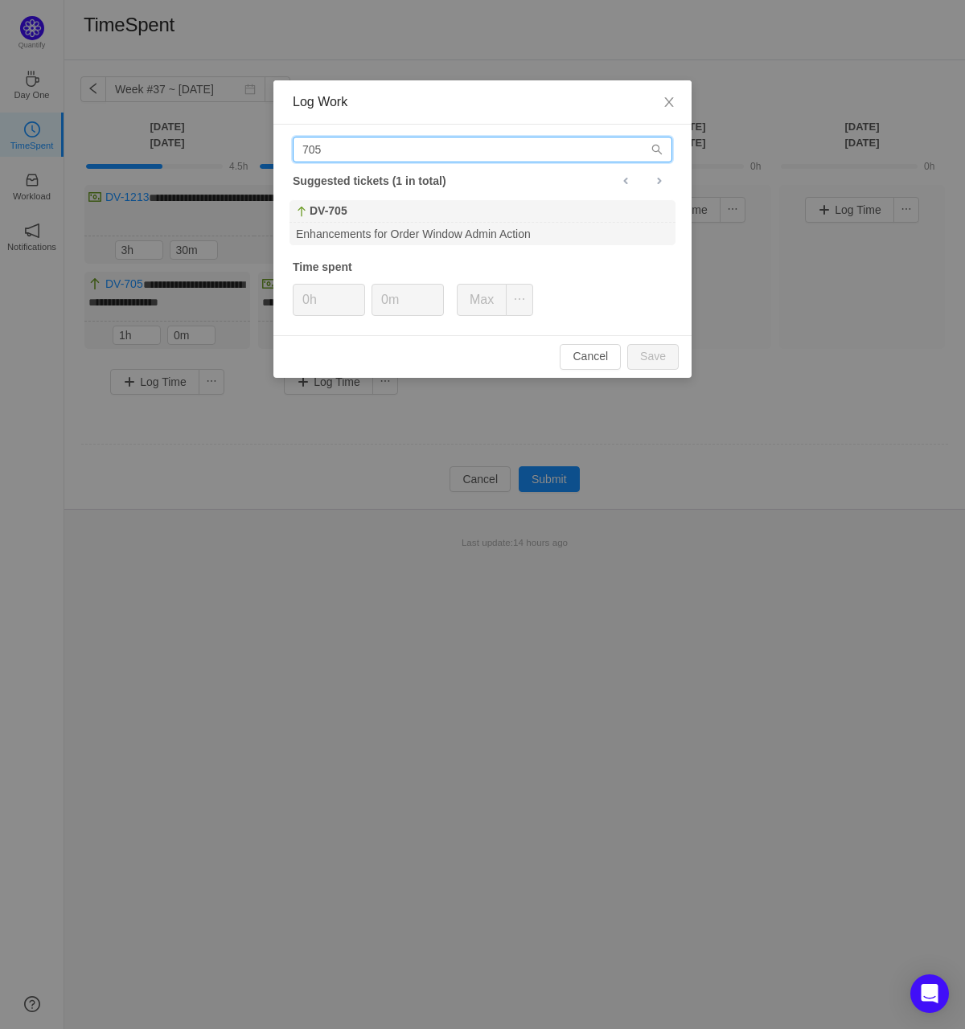
click at [459, 151] on input "705" at bounding box center [482, 150] width 379 height 26
type input "1213"
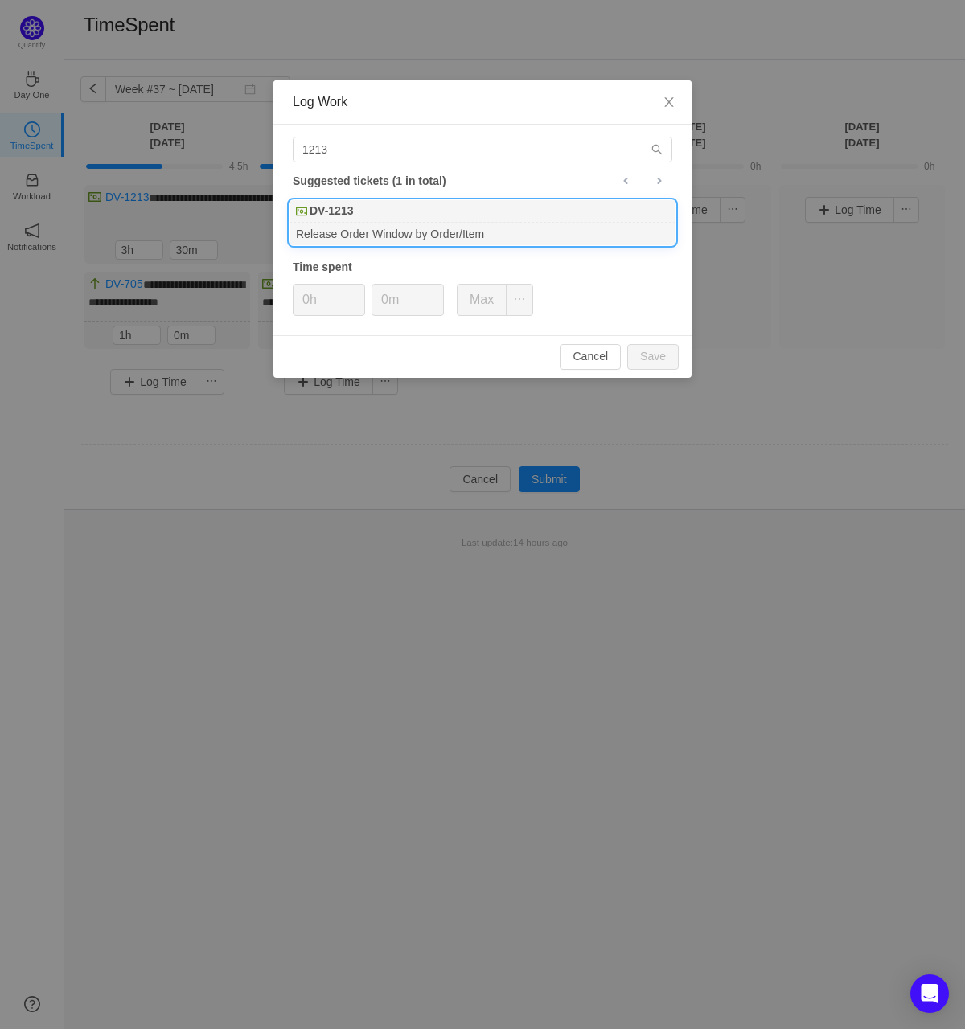
click at [447, 208] on div "DV-1213" at bounding box center [482, 211] width 386 height 23
click at [662, 358] on button "Save" at bounding box center [652, 357] width 51 height 26
type input "0h"
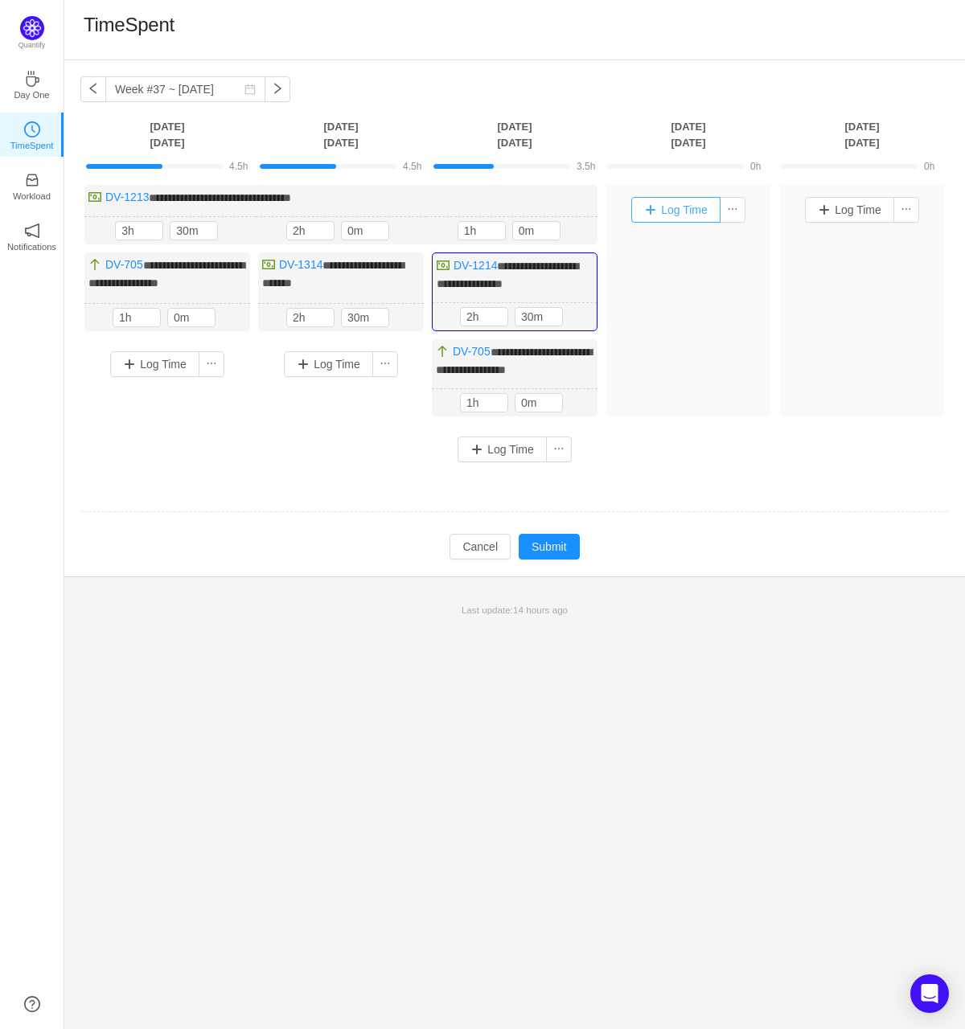
click at [668, 198] on button "Log Time" at bounding box center [675, 210] width 89 height 26
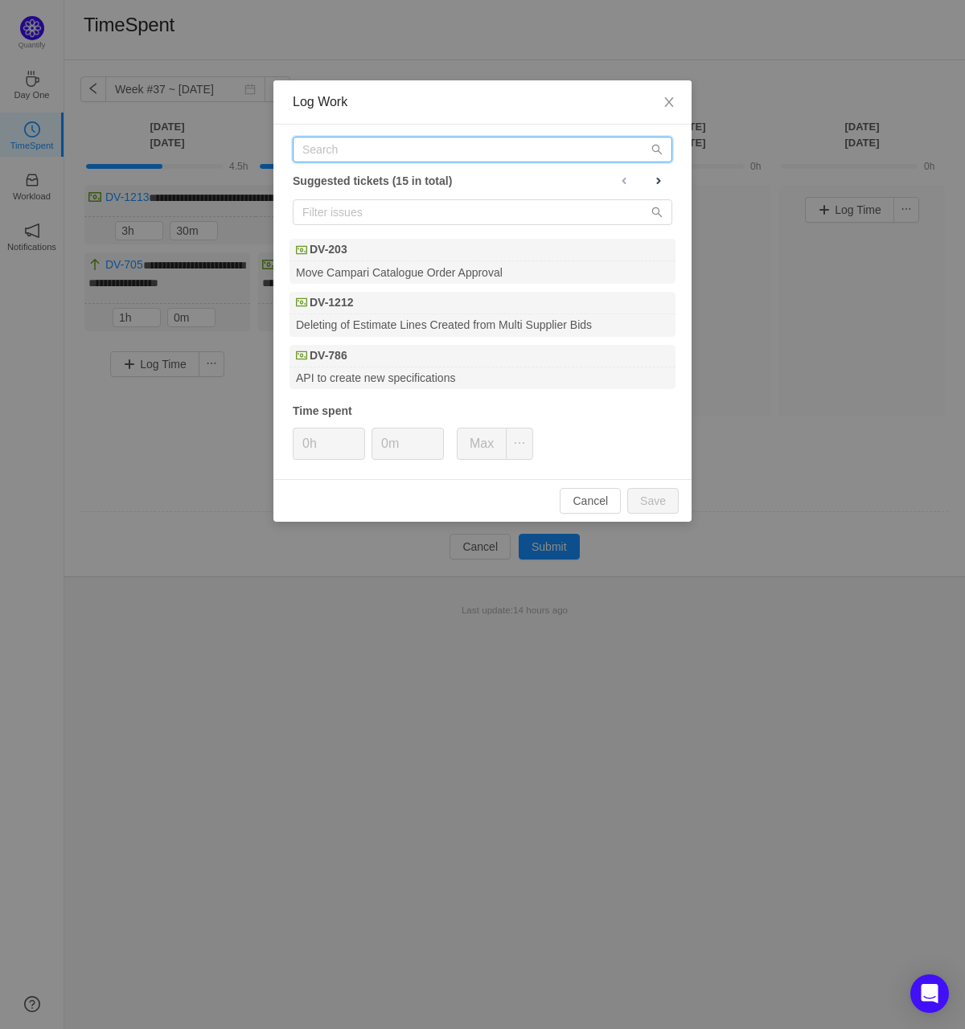
click at [502, 155] on input "text" at bounding box center [482, 150] width 379 height 26
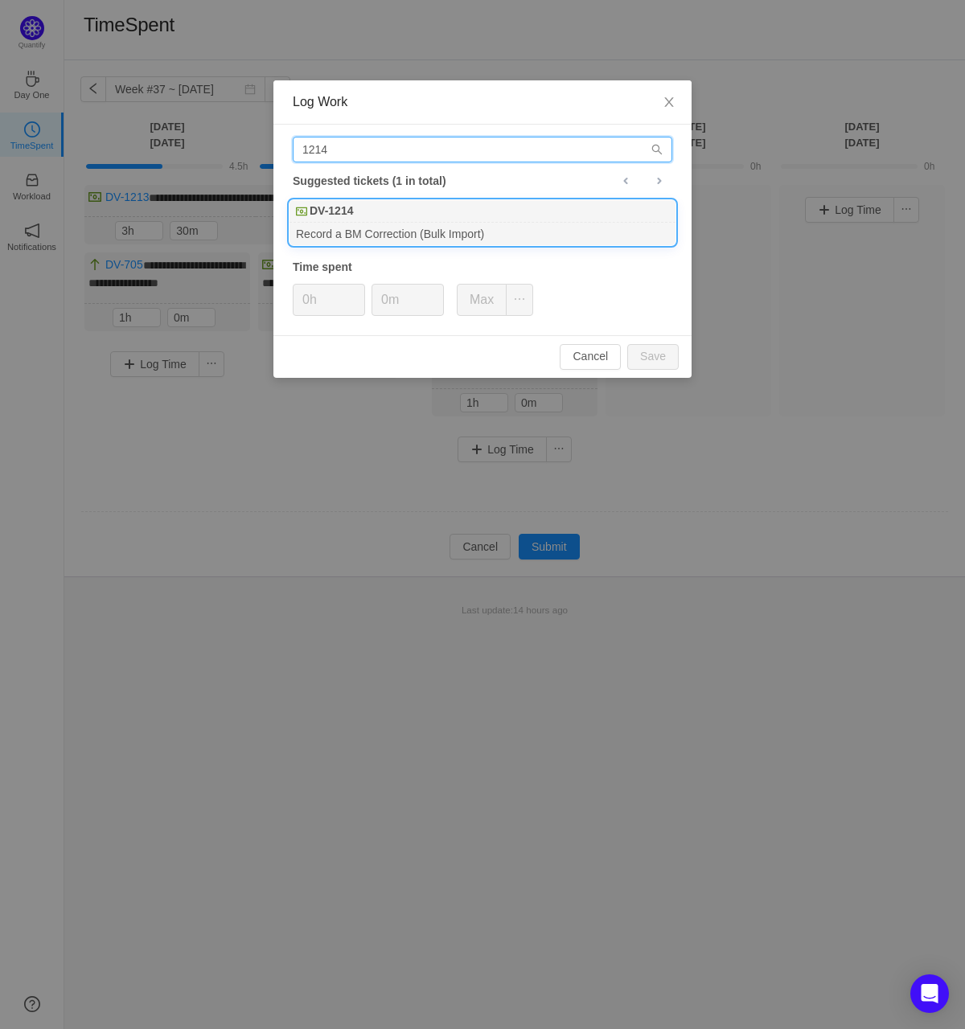
type input "1214"
click at [353, 221] on li "DV-1214 Record a BM Correction (Bulk Import)" at bounding box center [483, 222] width 388 height 47
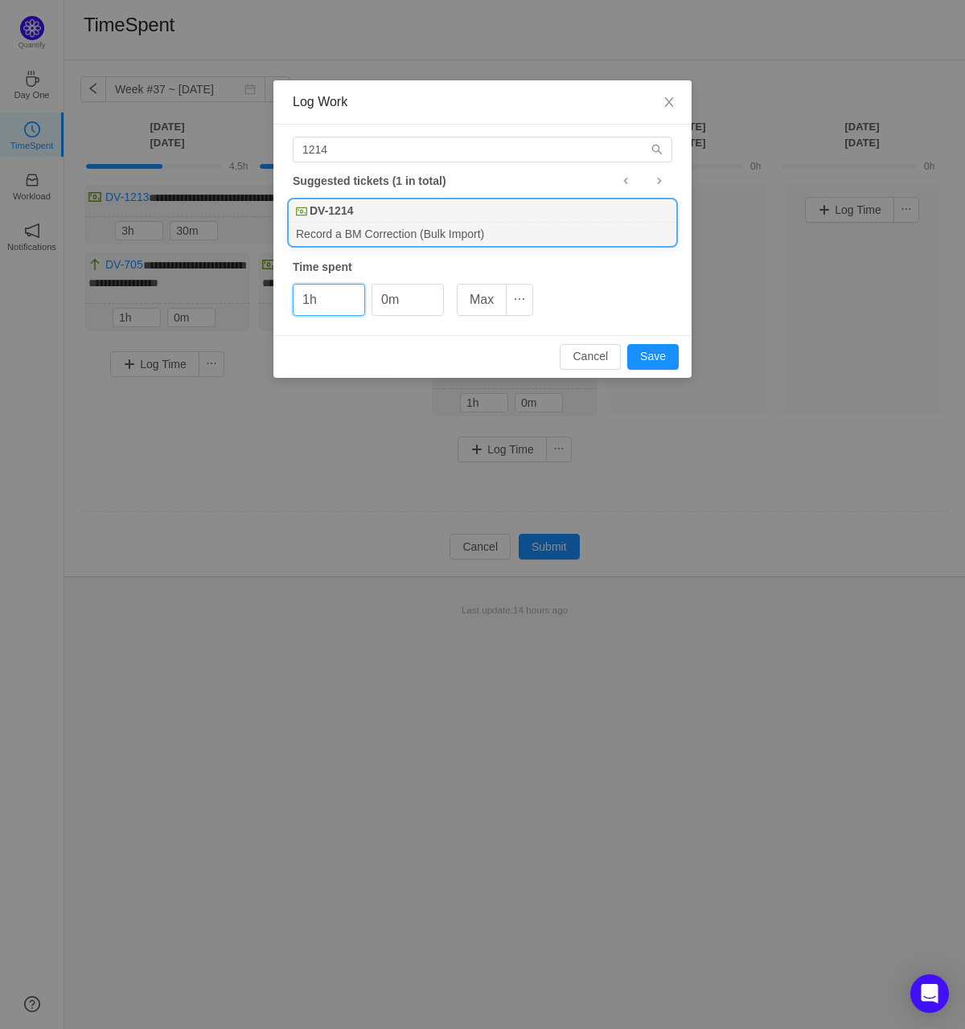
type input "1h"
type input "3m"
type input "30m"
click at [627, 344] on button "Save" at bounding box center [652, 357] width 51 height 26
type input "0h"
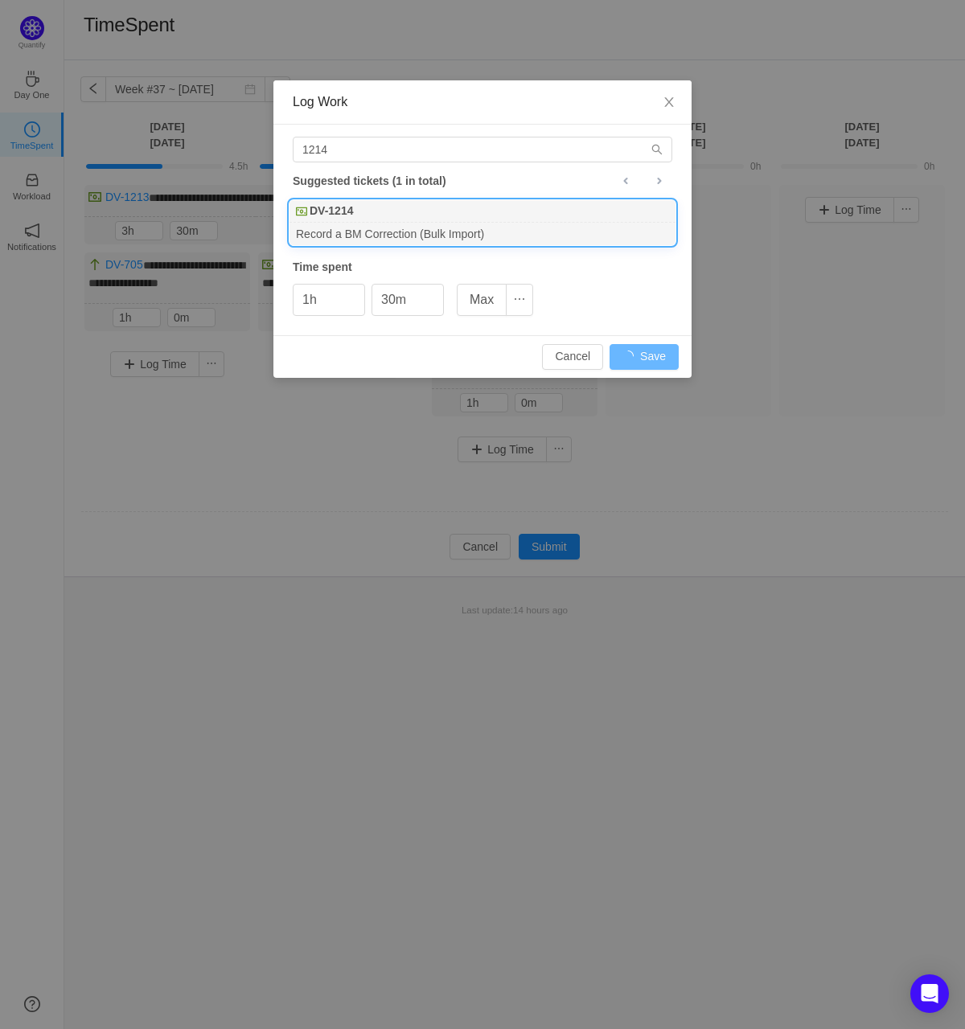
type input "0m"
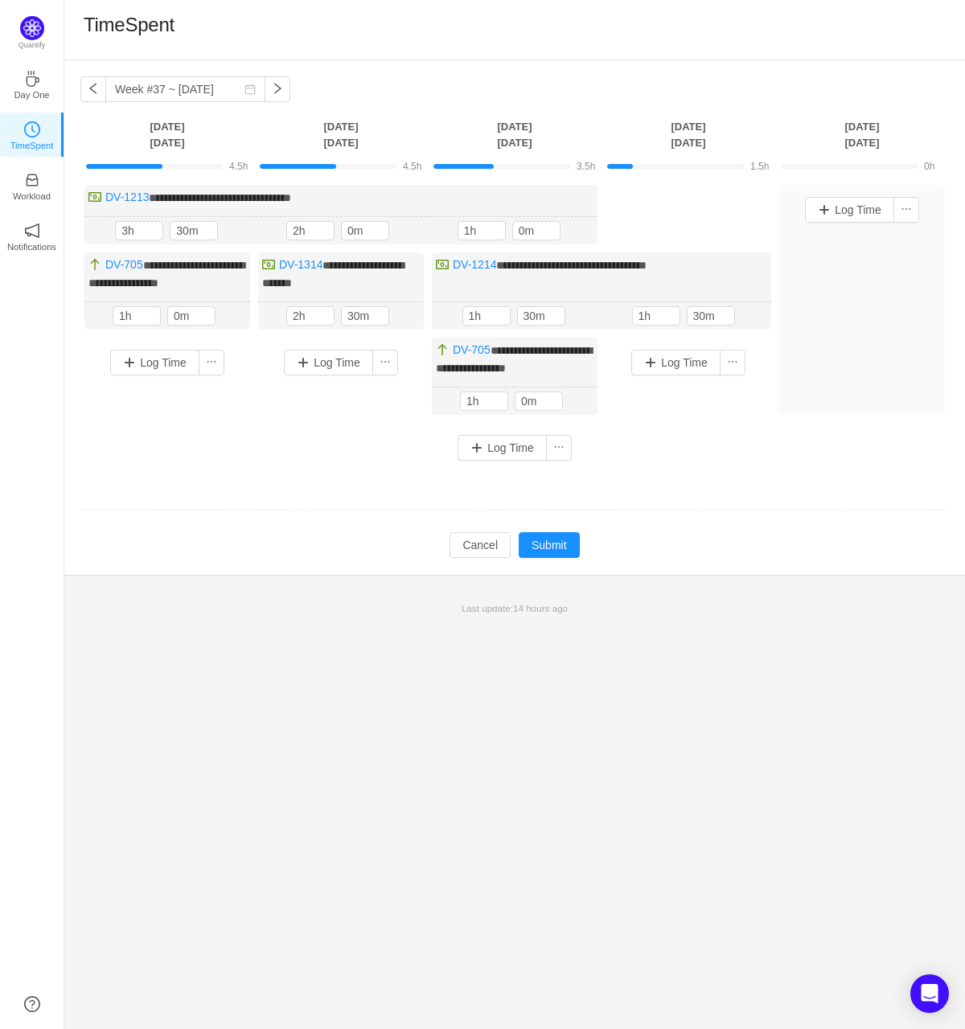
click at [675, 346] on div "Log Time" at bounding box center [688, 363] width 158 height 42
click at [671, 355] on button "Log Time" at bounding box center [675, 363] width 89 height 26
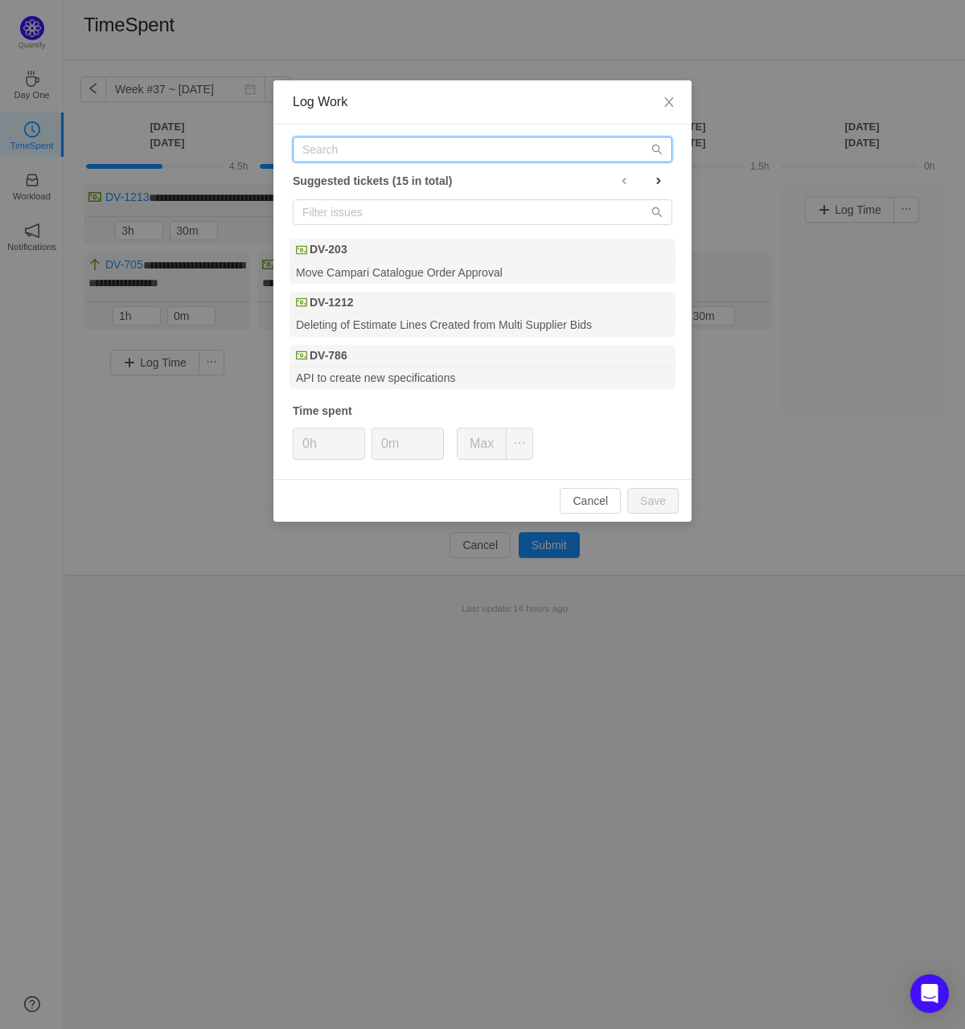
click at [458, 135] on div "Suggested tickets (15 in total) DV-203 Move Campari Catalogue Order Approval DV…" at bounding box center [482, 302] width 418 height 355
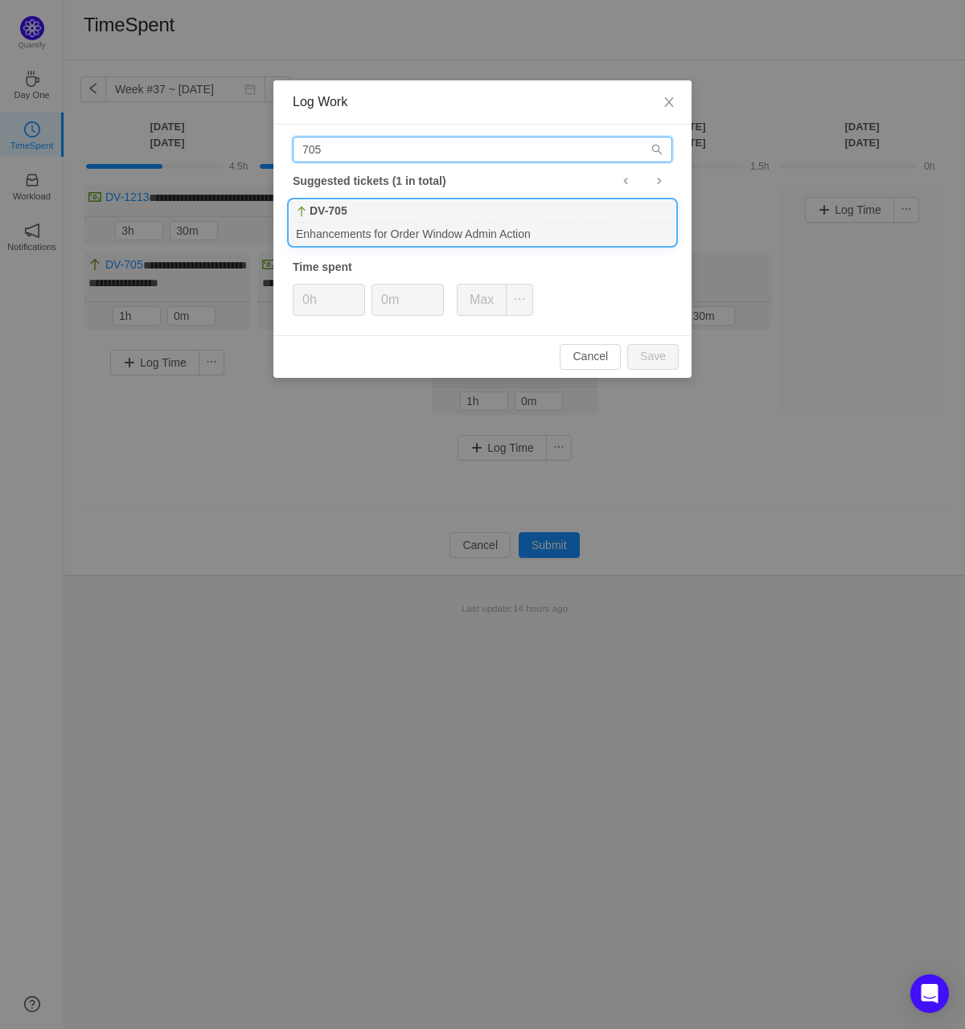
type input "705"
click at [419, 227] on div "Enhancements for Order Window Admin Action" at bounding box center [482, 234] width 386 height 22
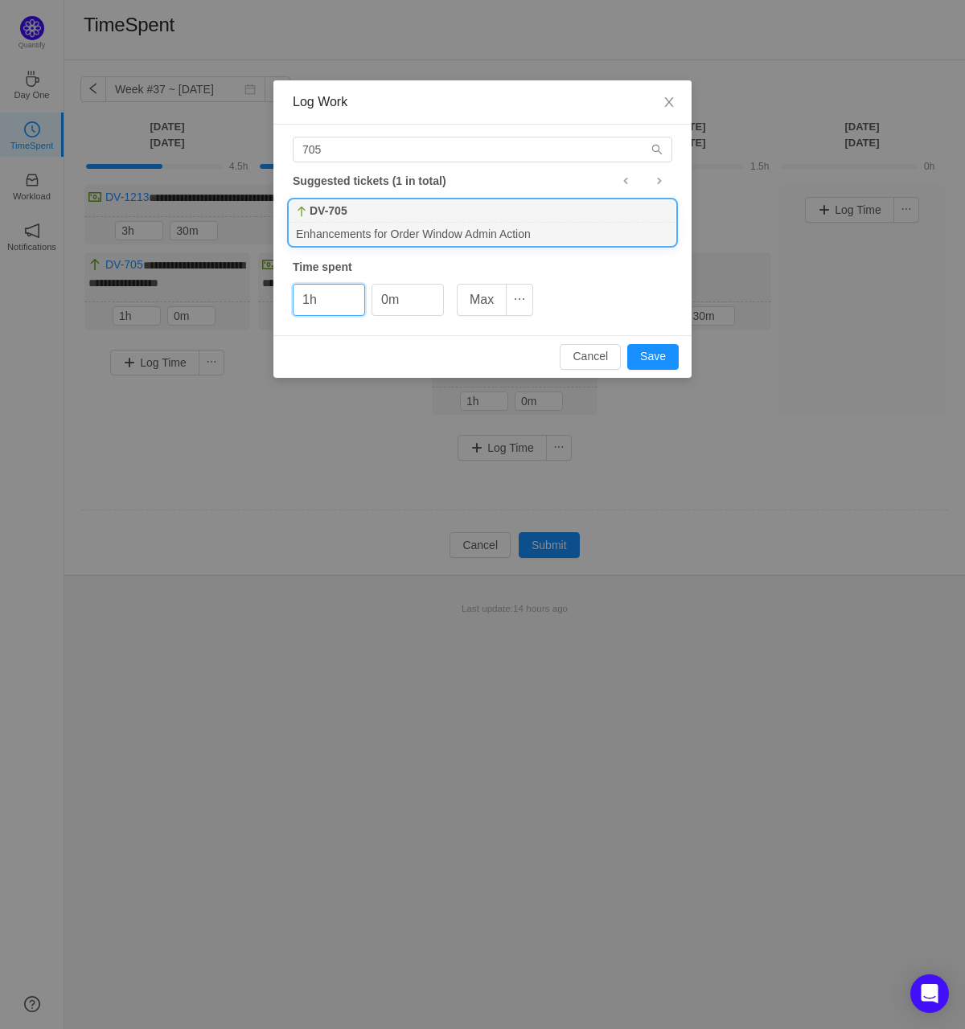
type input "1h"
type input "30m"
click at [627, 344] on button "Save" at bounding box center [652, 357] width 51 height 26
type input "0h"
type input "0m"
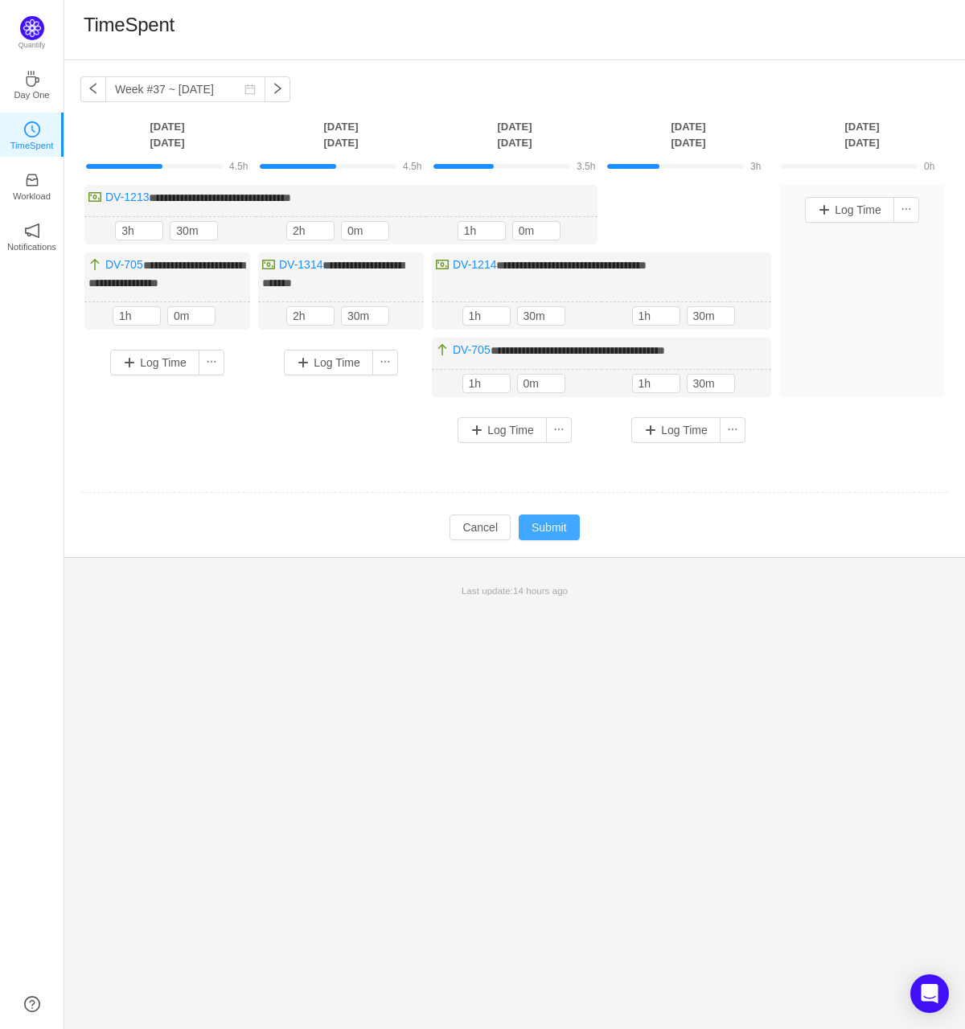
click at [533, 531] on button "Submit" at bounding box center [549, 528] width 61 height 26
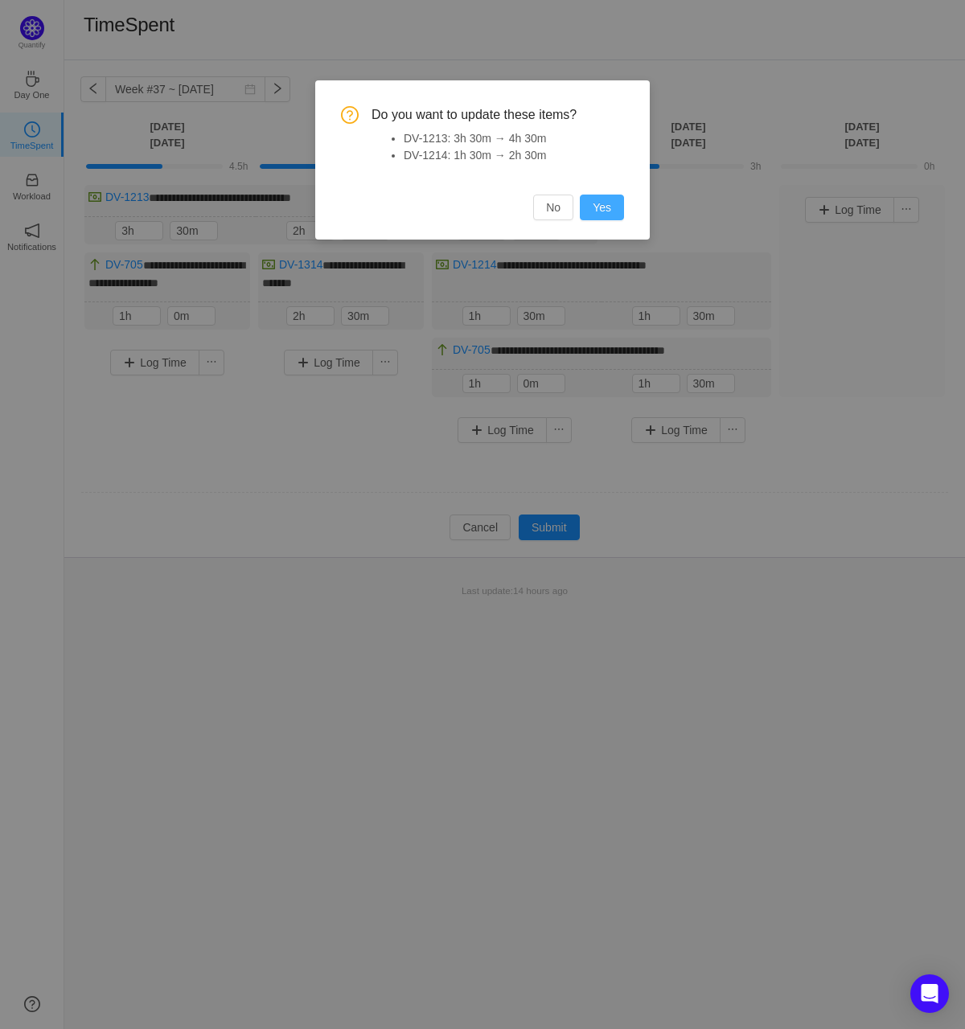
click at [601, 211] on button "Yes" at bounding box center [602, 208] width 44 height 26
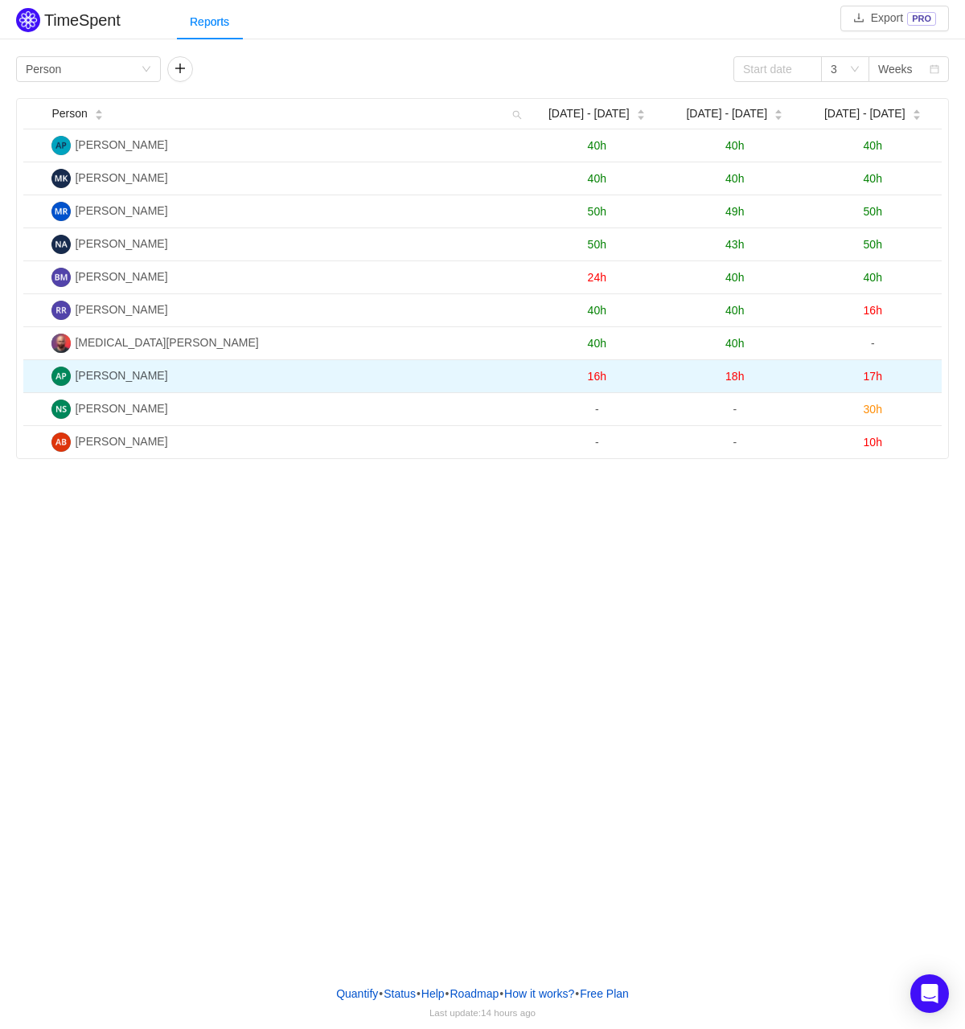
click at [871, 370] on span "17h" at bounding box center [872, 376] width 18 height 13
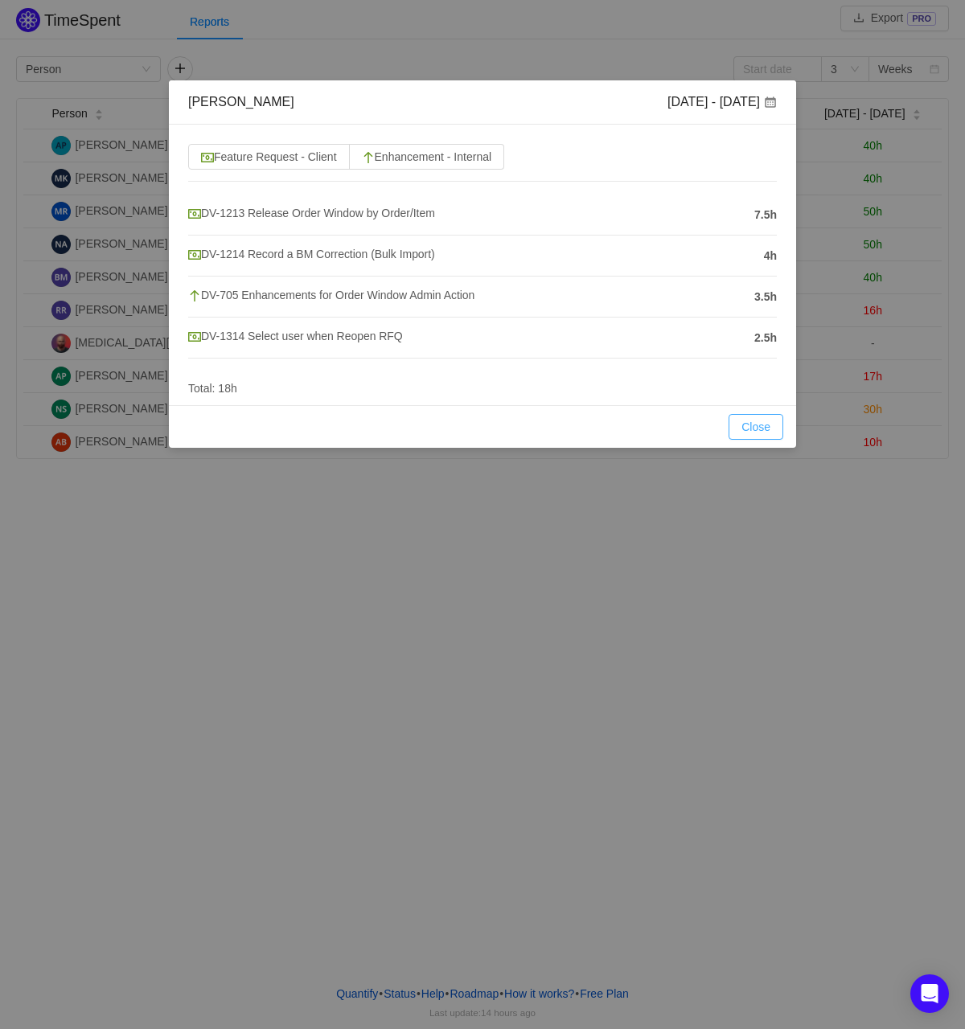
click at [761, 432] on button "Close" at bounding box center [755, 427] width 55 height 26
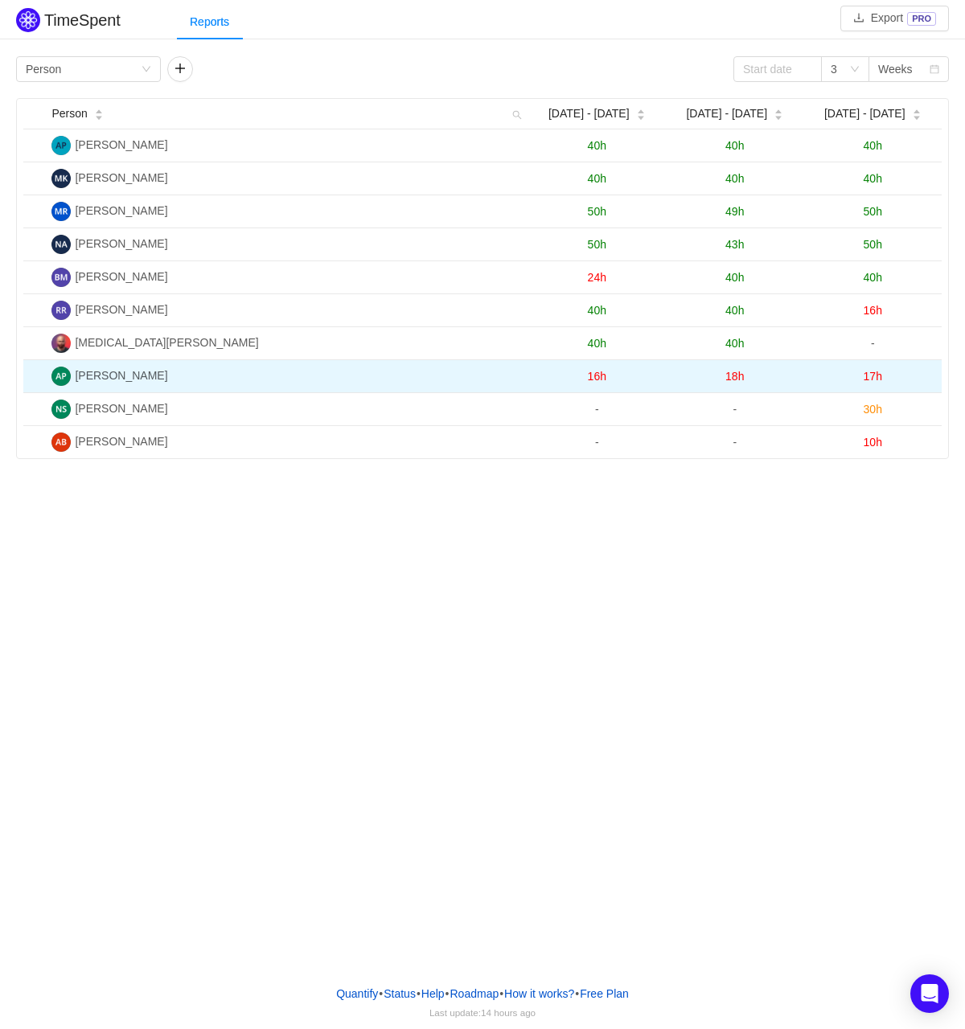
click at [876, 377] on span "17h" at bounding box center [872, 376] width 18 height 13
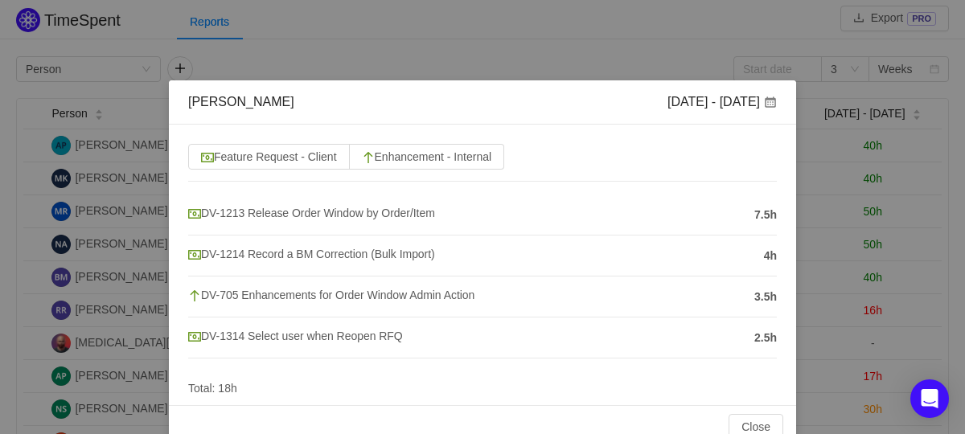
click at [781, 389] on div "Feature Request - Client Enhancement - Internal DV-1213 Release Order Window by…" at bounding box center [482, 265] width 627 height 281
click at [748, 421] on button "Close" at bounding box center [755, 427] width 55 height 26
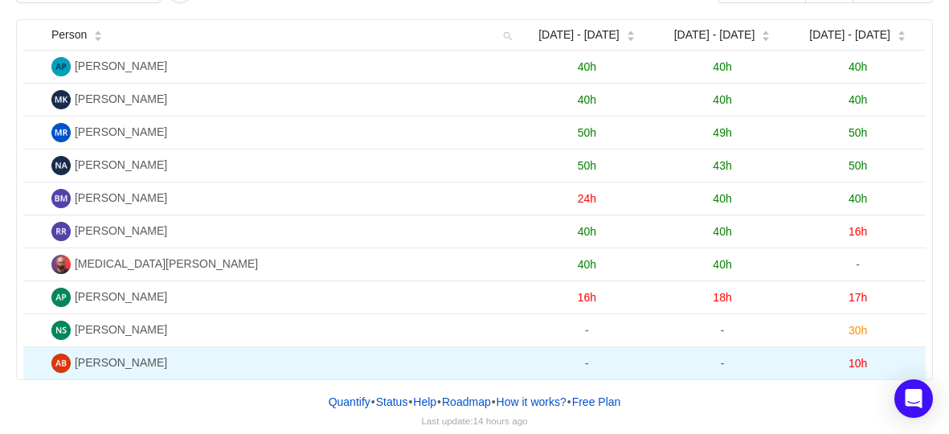
scroll to position [52, 0]
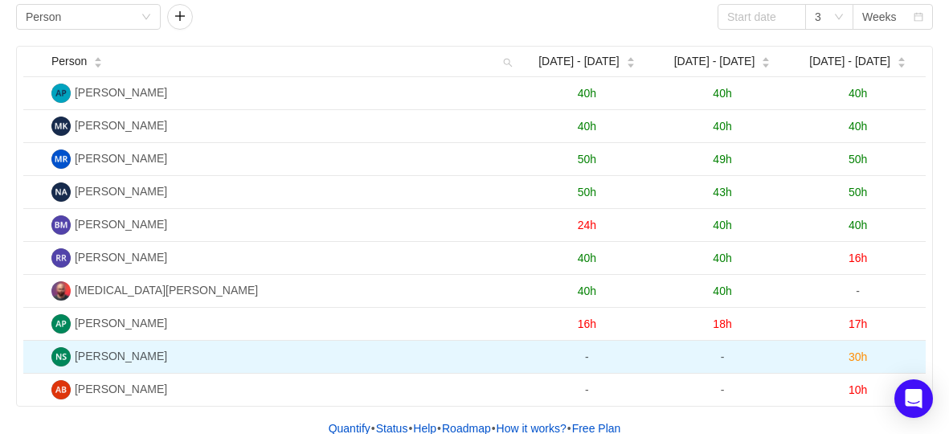
click at [859, 351] on span "30h" at bounding box center [858, 357] width 18 height 13
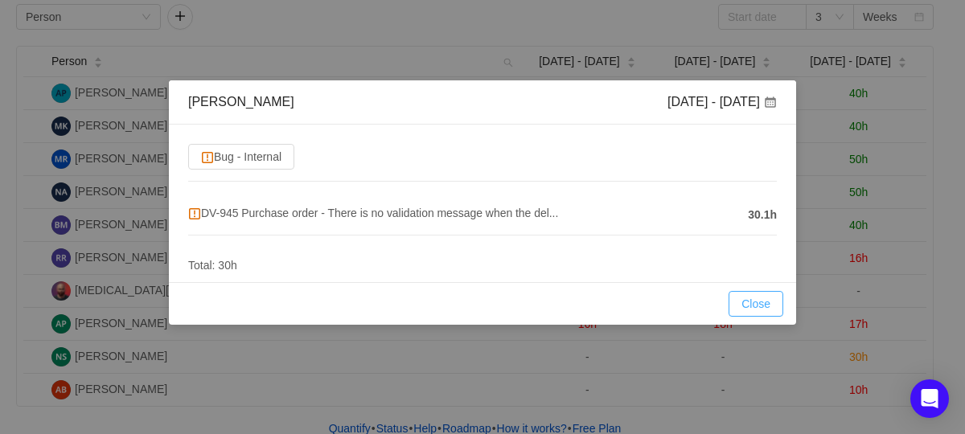
click at [769, 301] on button "Close" at bounding box center [755, 304] width 55 height 26
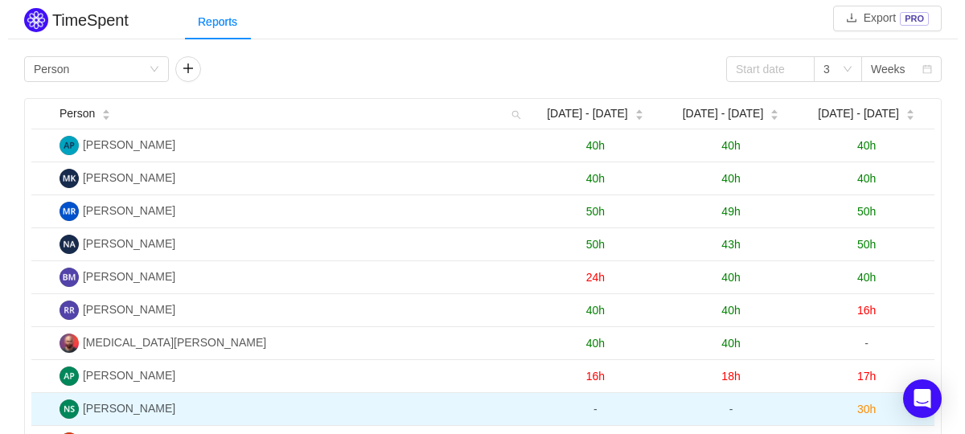
scroll to position [6, 0]
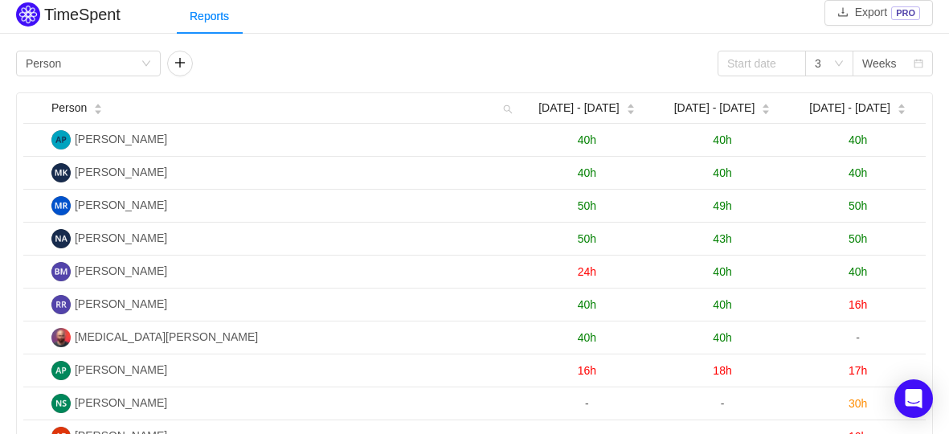
click at [860, 137] on span "40h" at bounding box center [858, 139] width 18 height 13
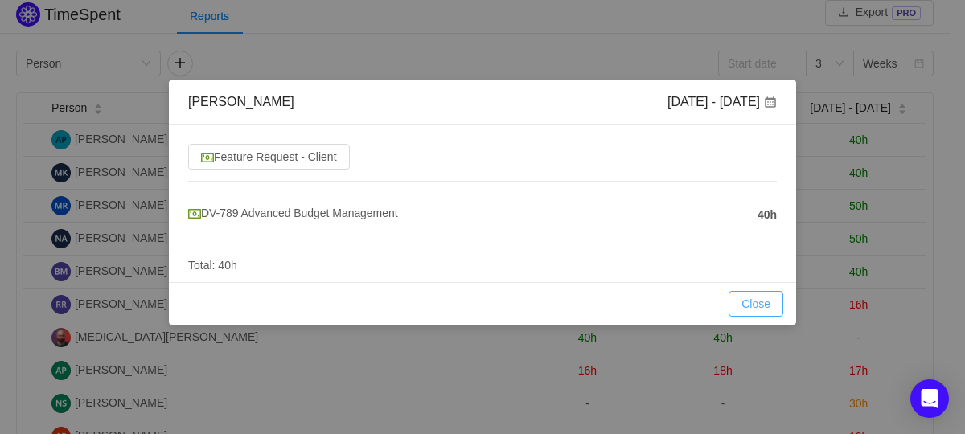
click at [732, 315] on button "Close" at bounding box center [755, 304] width 55 height 26
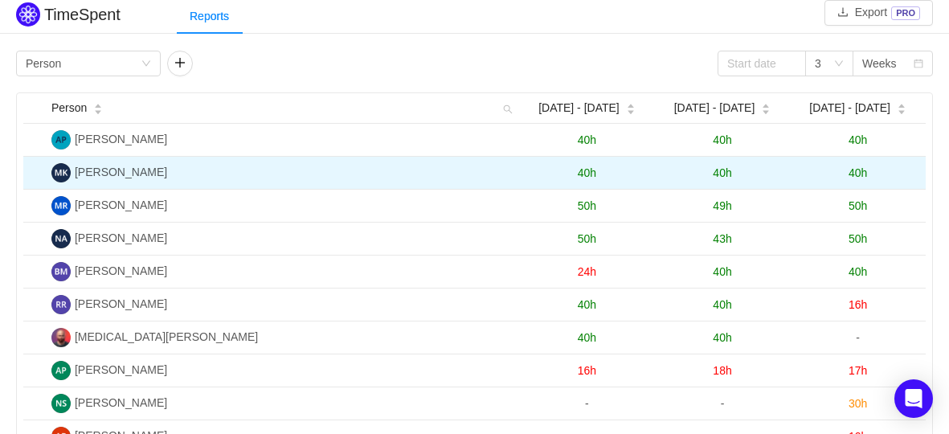
click at [859, 178] on td "40h" at bounding box center [858, 173] width 136 height 33
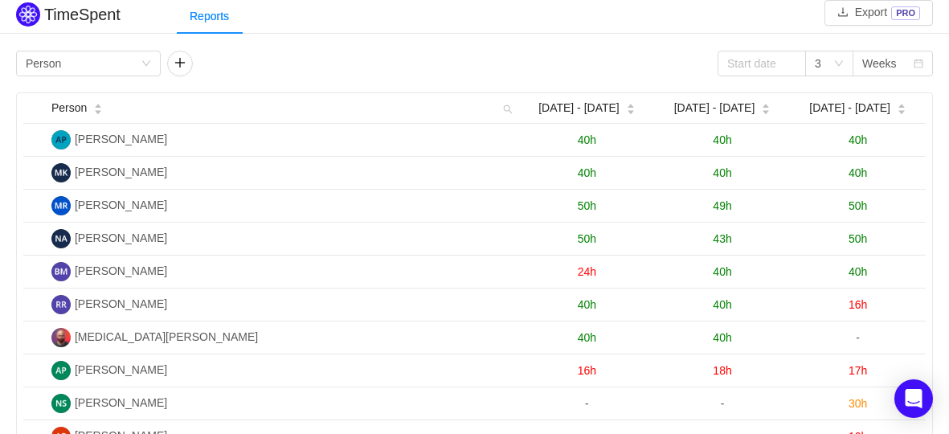
click at [857, 172] on span "40h" at bounding box center [858, 172] width 18 height 13
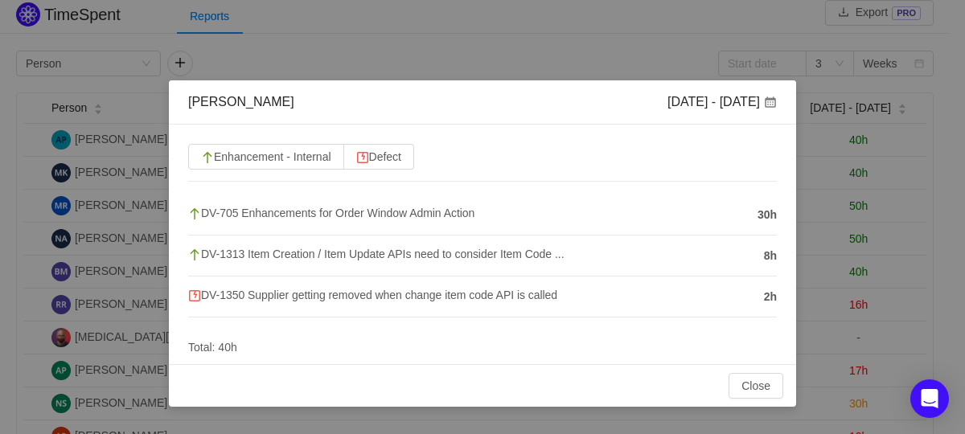
scroll to position [0, 0]
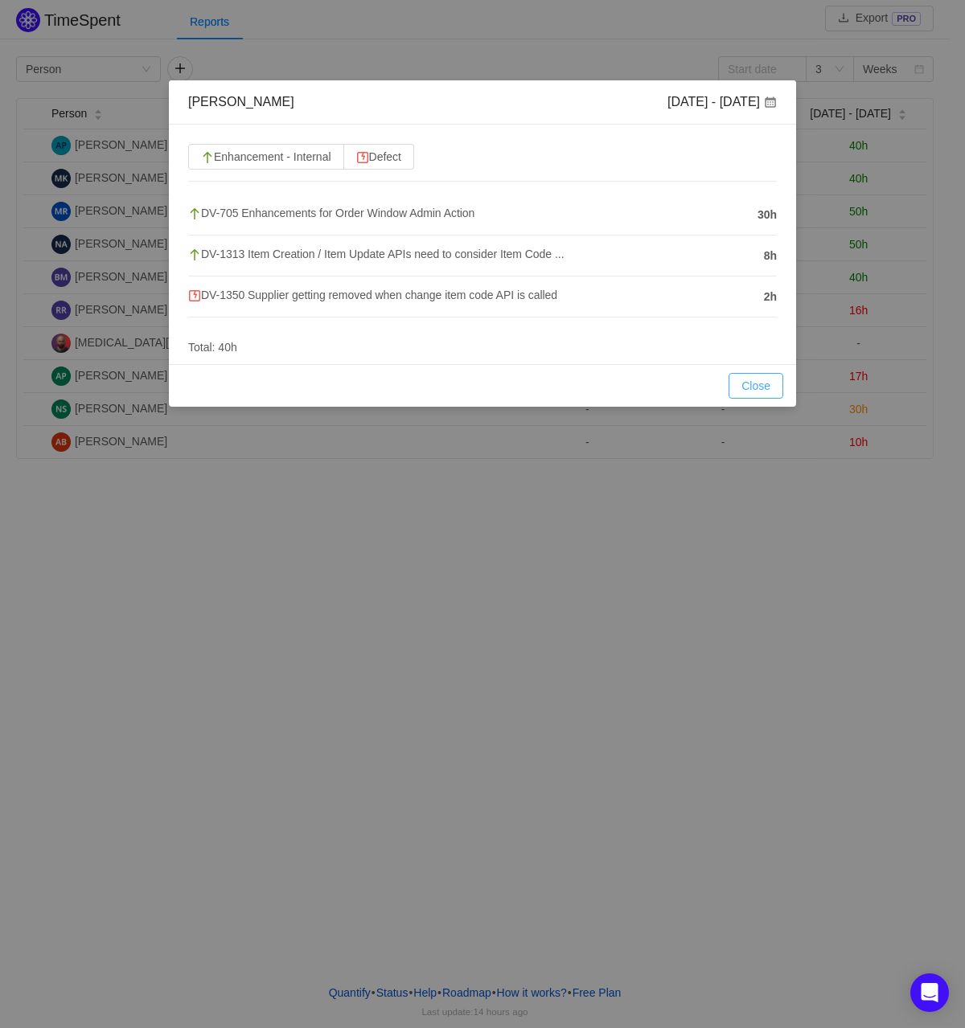
click at [742, 379] on button "Close" at bounding box center [755, 386] width 55 height 26
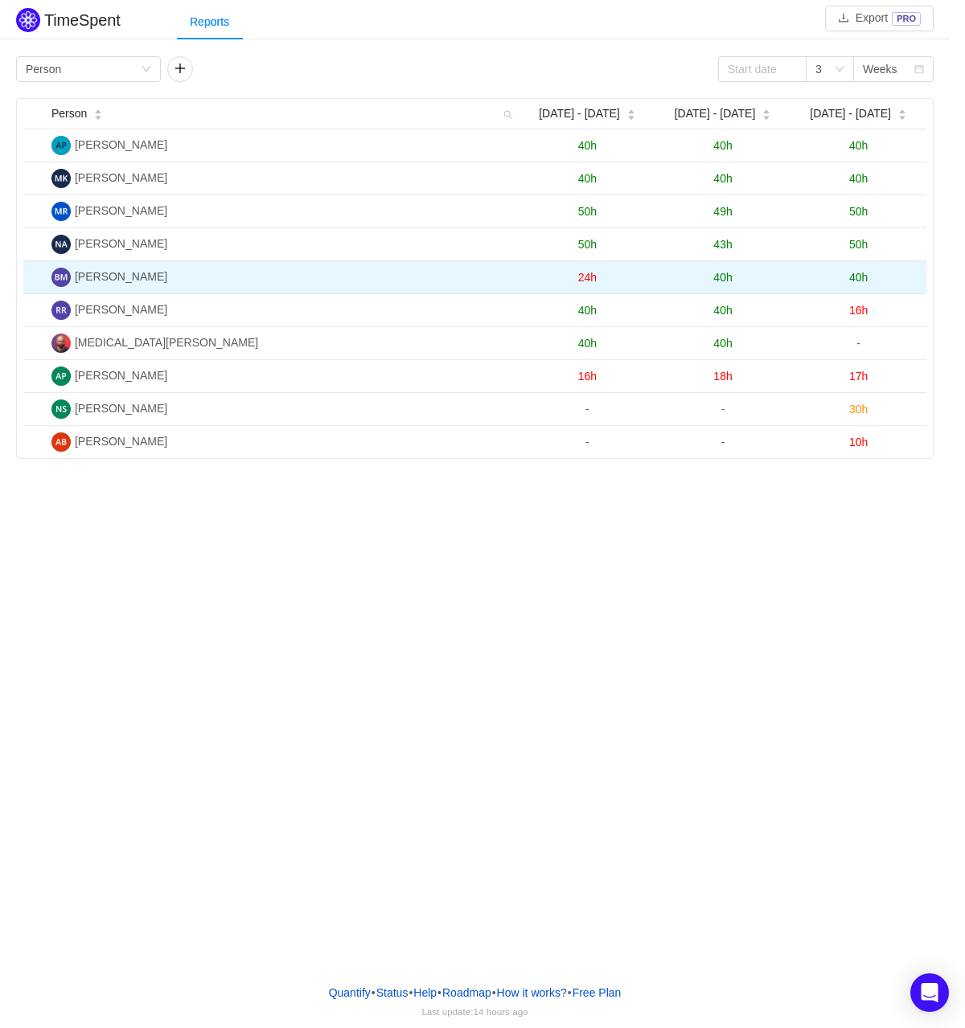
click at [870, 273] on td "40h" at bounding box center [858, 277] width 136 height 33
click at [859, 273] on span "40h" at bounding box center [858, 277] width 18 height 13
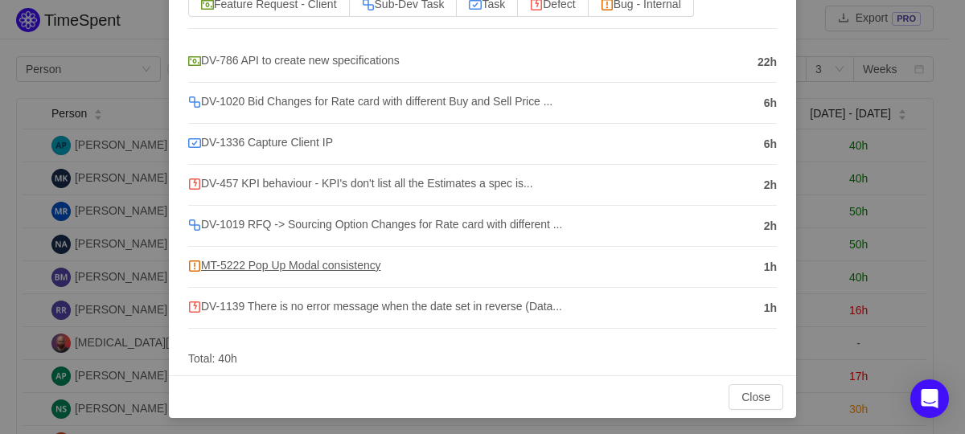
scroll to position [107, 0]
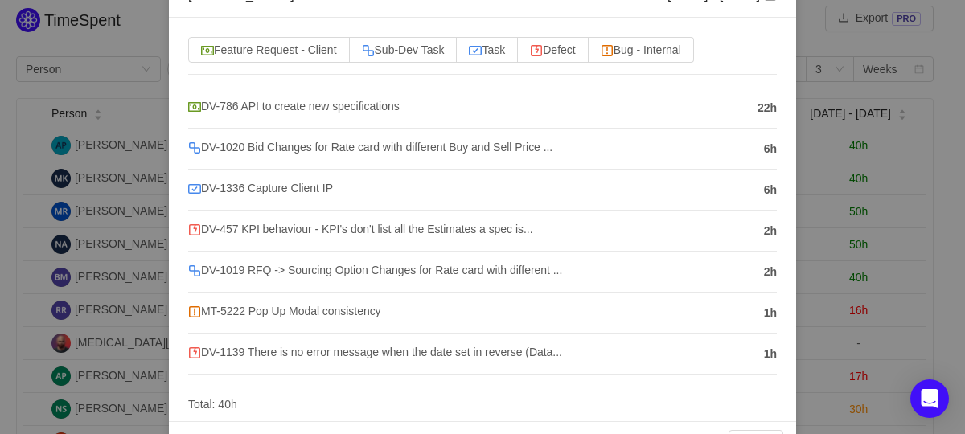
click at [733, 396] on div at bounding box center [482, 398] width 588 height 8
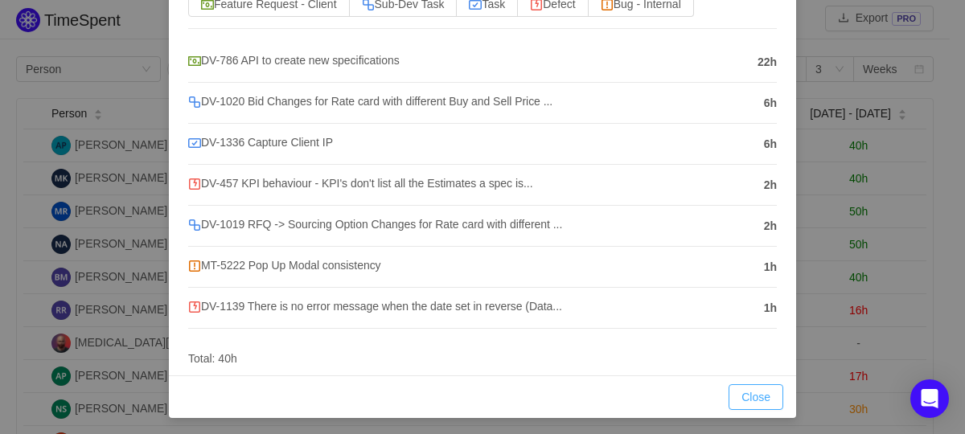
click at [728, 392] on button "Close" at bounding box center [755, 397] width 55 height 26
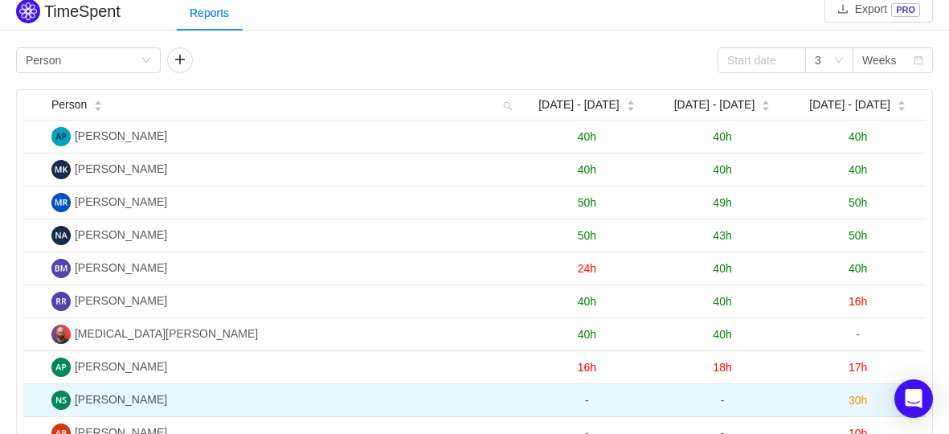
scroll to position [43, 0]
